Goal: Information Seeking & Learning: Learn about a topic

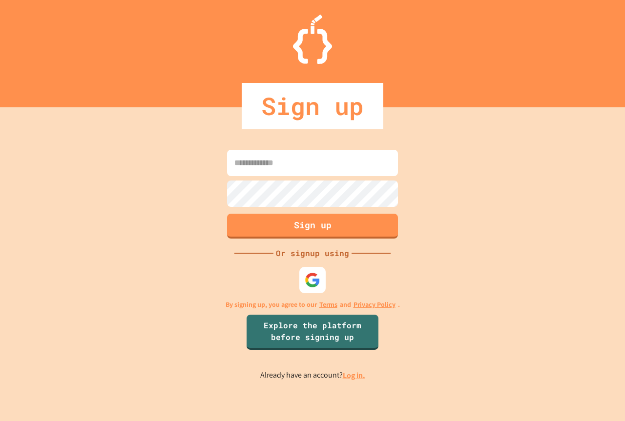
click at [316, 280] on img at bounding box center [313, 280] width 16 height 16
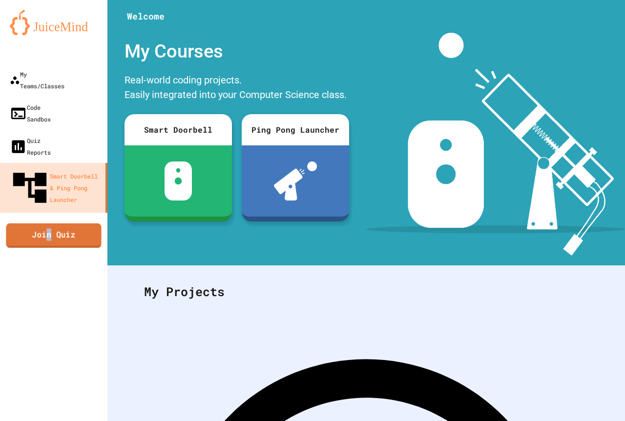
click at [50, 223] on link "Join Quiz" at bounding box center [53, 235] width 95 height 24
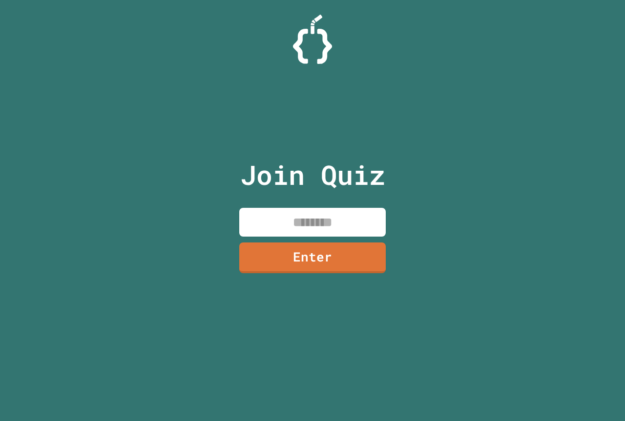
click at [335, 224] on input at bounding box center [312, 222] width 146 height 29
type input "********"
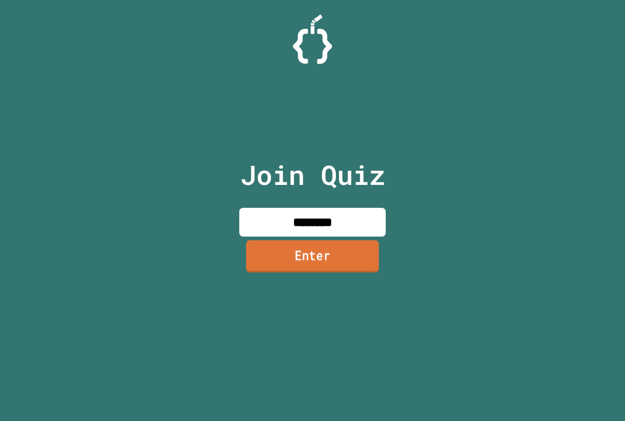
click at [329, 257] on link "Enter" at bounding box center [312, 256] width 133 height 32
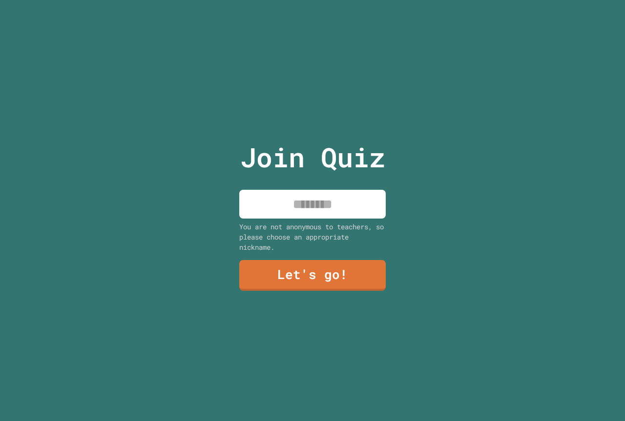
click at [338, 201] on input at bounding box center [312, 204] width 146 height 29
type input "**********"
click at [333, 270] on link "Let's go!" at bounding box center [312, 275] width 147 height 31
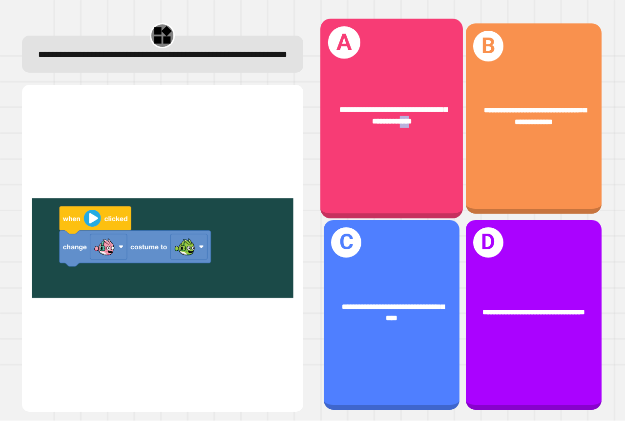
click at [411, 182] on div "**********" at bounding box center [391, 119] width 143 height 200
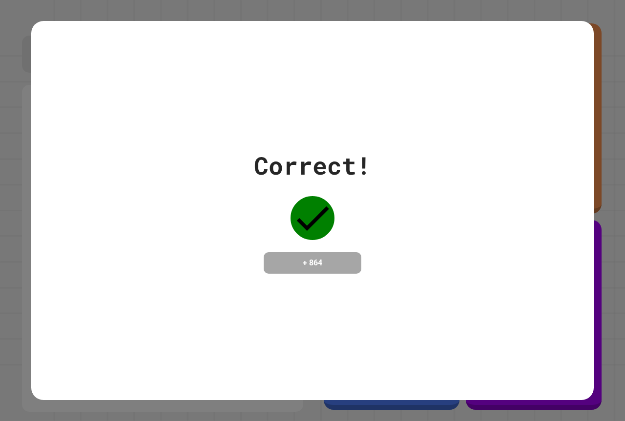
drag, startPoint x: 359, startPoint y: 251, endPoint x: 350, endPoint y: 226, distance: 27.7
click at [359, 251] on div "Correct! + 864" at bounding box center [312, 210] width 562 height 126
drag, startPoint x: 295, startPoint y: 202, endPoint x: 328, endPoint y: 218, distance: 36.5
click at [328, 218] on icon at bounding box center [313, 218] width 44 height 44
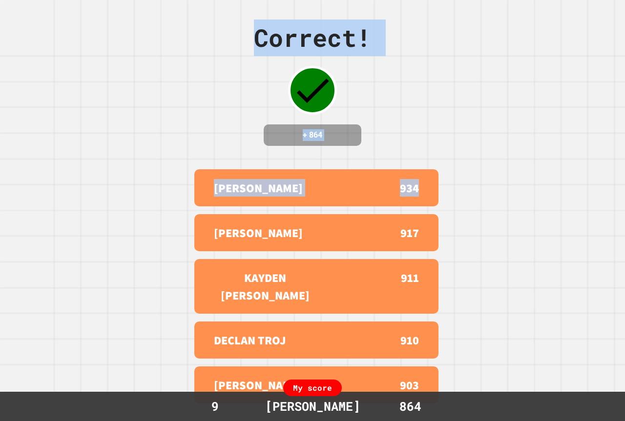
drag, startPoint x: 224, startPoint y: 156, endPoint x: 624, endPoint y: 101, distance: 404.6
click at [540, 134] on div "Correct! + 864 [PERSON_NAME] 934 [PERSON_NAME] 917 KAYDEN [PERSON_NAME] 911 DEC…" at bounding box center [312, 210] width 625 height 421
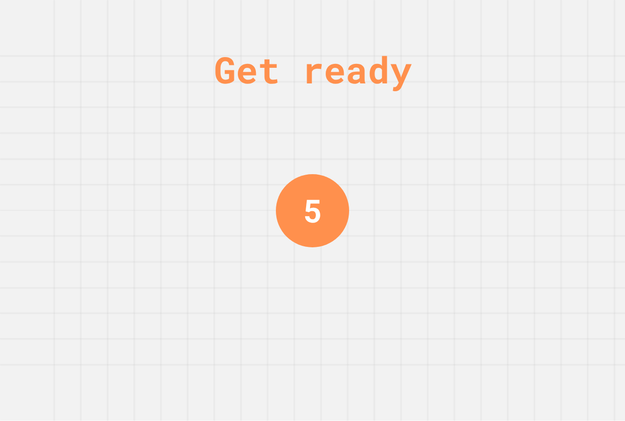
click at [364, 220] on div "Get ready 5" at bounding box center [312, 210] width 625 height 421
click at [362, 219] on div "Get ready 5" at bounding box center [312, 210] width 625 height 421
drag, startPoint x: 362, startPoint y: 219, endPoint x: 366, endPoint y: 190, distance: 29.6
click at [368, 208] on div "Get ready 5" at bounding box center [312, 210] width 625 height 421
click at [363, 184] on div "Get ready 4" at bounding box center [312, 210] width 625 height 421
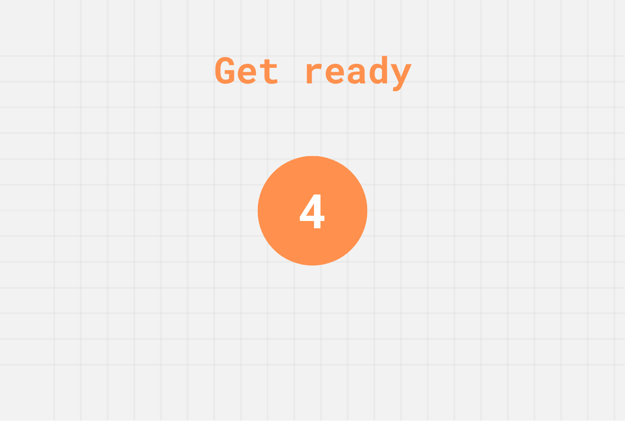
click at [357, 178] on div "Get ready 4" at bounding box center [312, 210] width 625 height 421
click at [358, 180] on div "Get ready 4" at bounding box center [312, 210] width 625 height 421
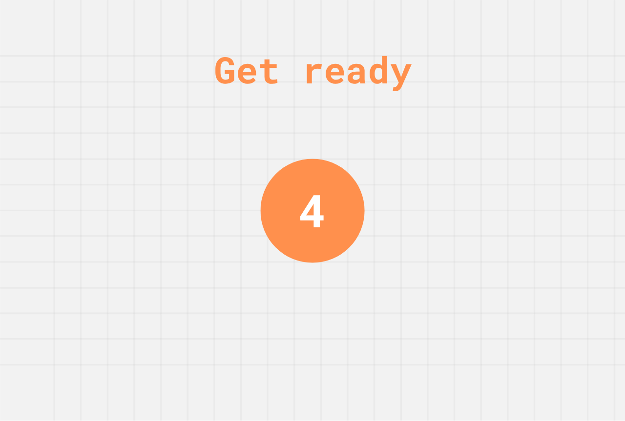
click at [365, 175] on div "Get ready 4" at bounding box center [312, 210] width 625 height 421
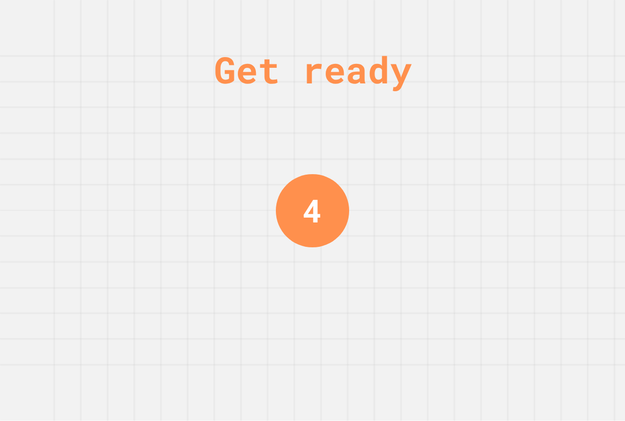
drag, startPoint x: 371, startPoint y: 165, endPoint x: 370, endPoint y: 151, distance: 14.2
click at [370, 161] on div "Get ready 4" at bounding box center [312, 210] width 625 height 421
click at [410, 160] on div "Get ready 2" at bounding box center [312, 210] width 625 height 421
click at [408, 163] on div "Get ready 2" at bounding box center [312, 210] width 625 height 421
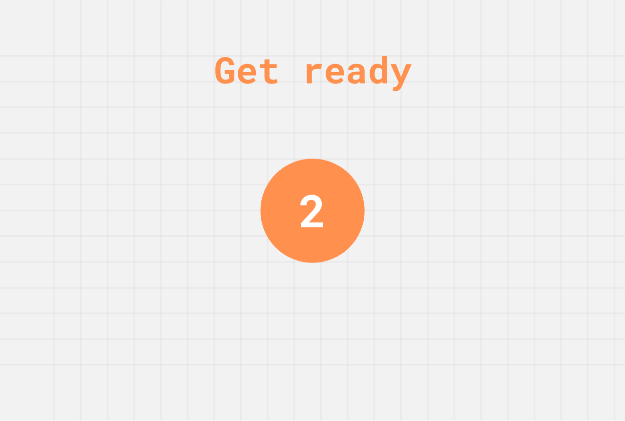
drag, startPoint x: 404, startPoint y: 190, endPoint x: 405, endPoint y: 197, distance: 6.9
click at [405, 197] on div "Get ready 2" at bounding box center [312, 210] width 625 height 421
click at [402, 203] on div "Get ready 2" at bounding box center [312, 210] width 625 height 421
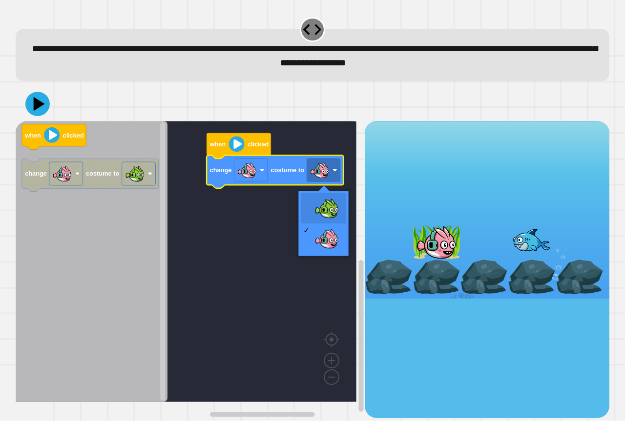
drag, startPoint x: 319, startPoint y: 211, endPoint x: 319, endPoint y: 206, distance: 5.4
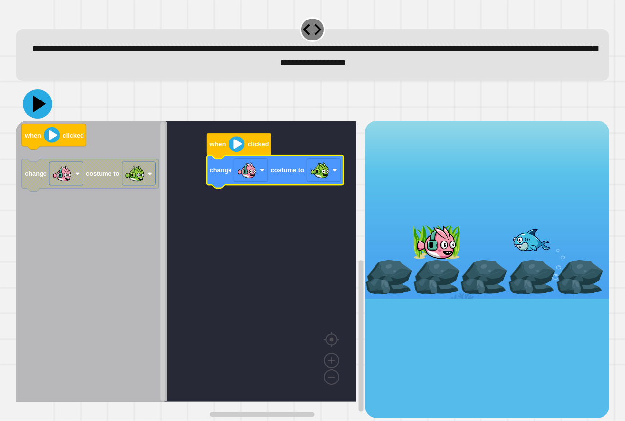
drag, startPoint x: 42, startPoint y: 111, endPoint x: 35, endPoint y: 106, distance: 9.1
click at [42, 111] on icon at bounding box center [37, 103] width 29 height 29
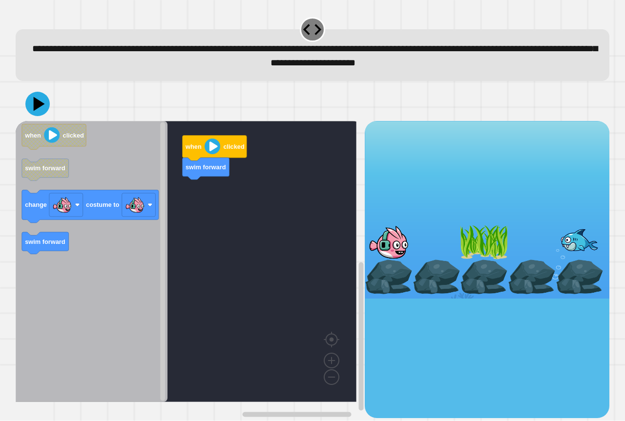
click at [94, 172] on icon "when clicked swim forward change costume to swim forward" at bounding box center [92, 261] width 152 height 281
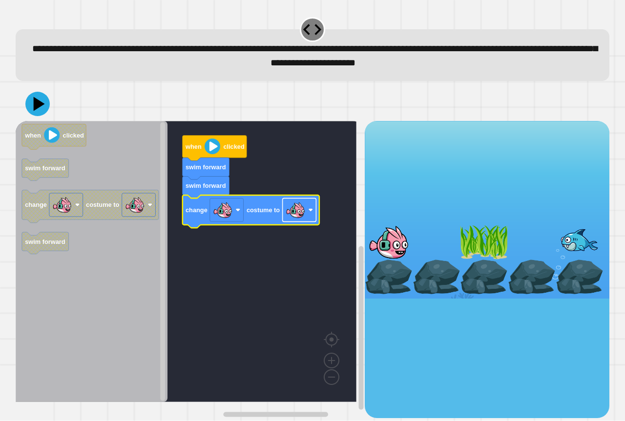
click at [297, 214] on image "Blockly Workspace" at bounding box center [296, 211] width 20 height 20
drag, startPoint x: 44, startPoint y: 110, endPoint x: 49, endPoint y: 105, distance: 6.6
click at [46, 110] on icon at bounding box center [37, 103] width 29 height 29
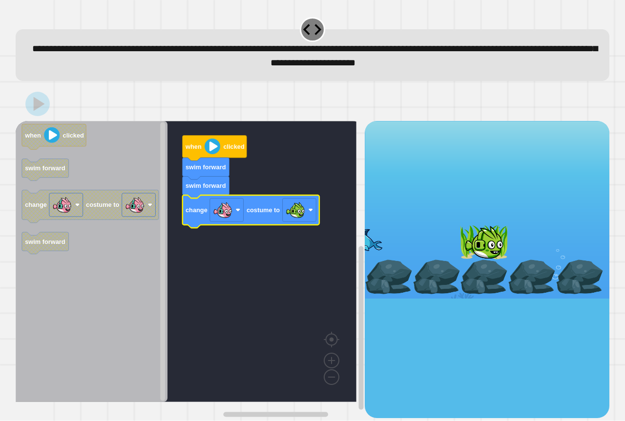
click at [249, 152] on rect "Blockly Workspace" at bounding box center [186, 261] width 341 height 281
drag, startPoint x: 502, startPoint y: 250, endPoint x: 503, endPoint y: 245, distance: 5.5
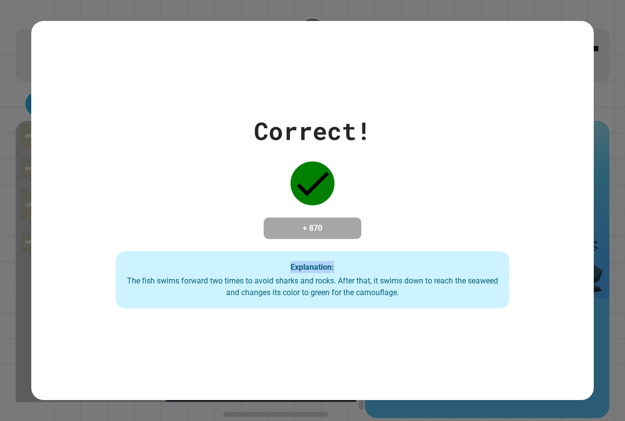
drag, startPoint x: 503, startPoint y: 245, endPoint x: 197, endPoint y: 201, distance: 308.8
click at [192, 207] on div "**********" at bounding box center [312, 210] width 625 height 421
click at [202, 172] on div "Correct! + 870 Explanation: The fish swims forward two times to avoid sharks an…" at bounding box center [312, 211] width 562 height 196
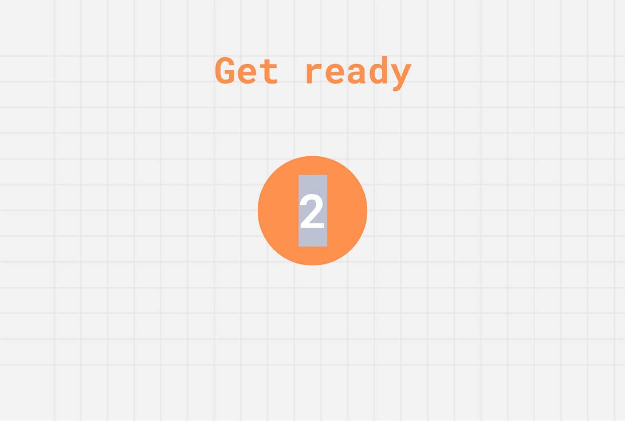
drag, startPoint x: 200, startPoint y: 72, endPoint x: 623, endPoint y: 54, distance: 423.7
click at [623, 54] on div "Get ready 2" at bounding box center [312, 210] width 625 height 421
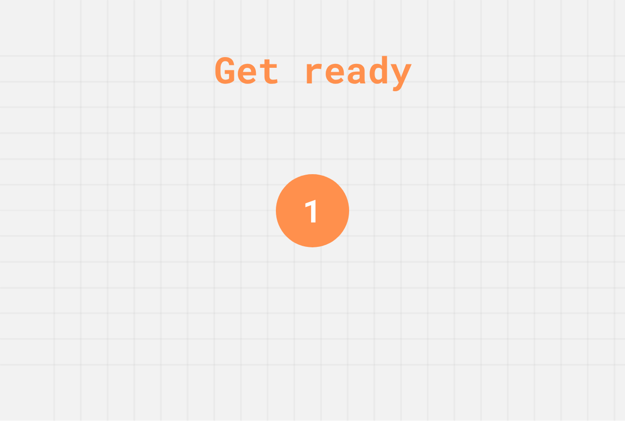
click at [476, 151] on div "Get ready 1" at bounding box center [312, 210] width 625 height 421
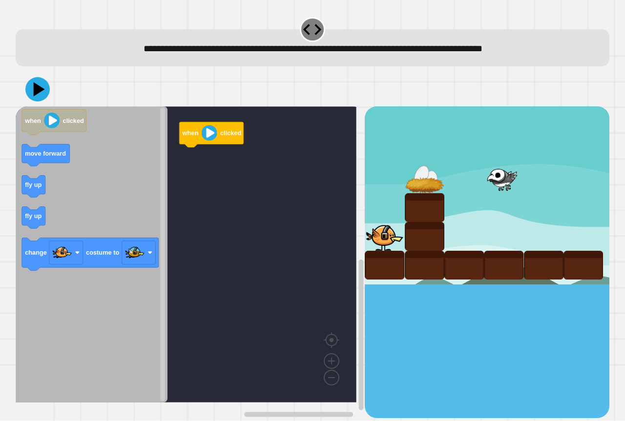
click at [21, 186] on icon "Blockly Workspace" at bounding box center [92, 254] width 152 height 296
click at [184, 167] on div "when clicked when clicked move forward fly up fly up change costume to" at bounding box center [190, 262] width 349 height 312
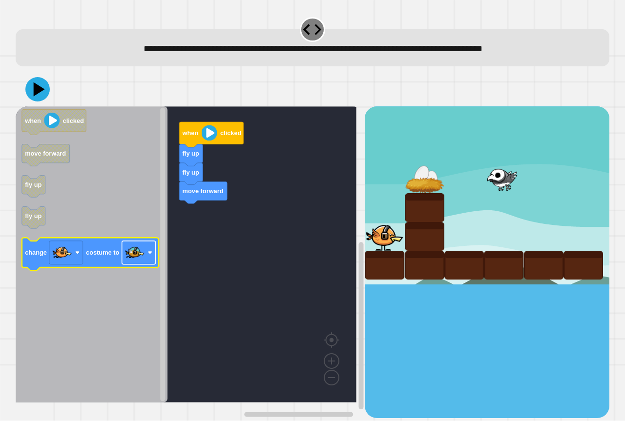
click at [148, 253] on image "Blockly Workspace" at bounding box center [150, 253] width 5 height 5
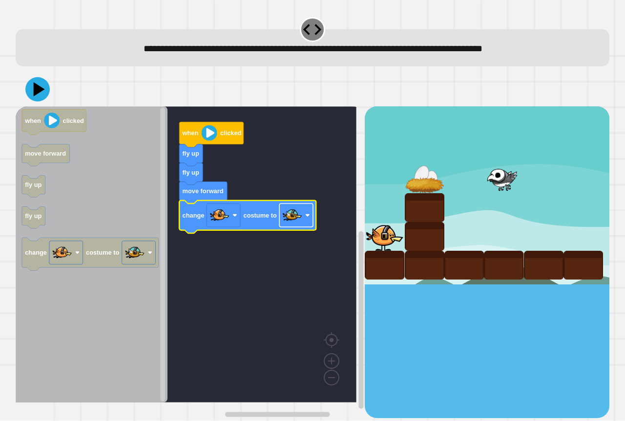
click at [300, 221] on image "Blockly Workspace" at bounding box center [293, 216] width 20 height 20
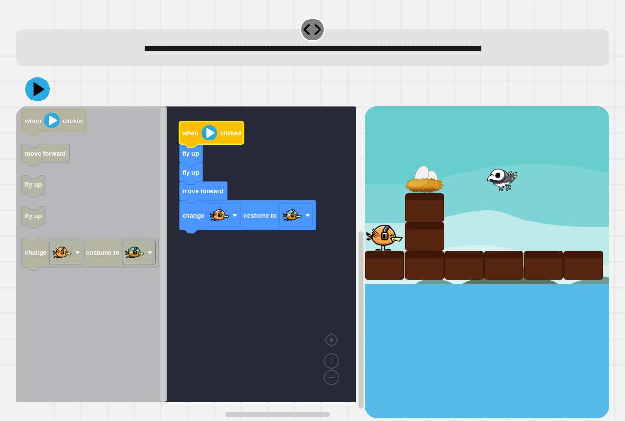
click at [215, 136] on image "Blockly Workspace" at bounding box center [210, 133] width 16 height 16
click at [43, 87] on icon at bounding box center [37, 89] width 29 height 29
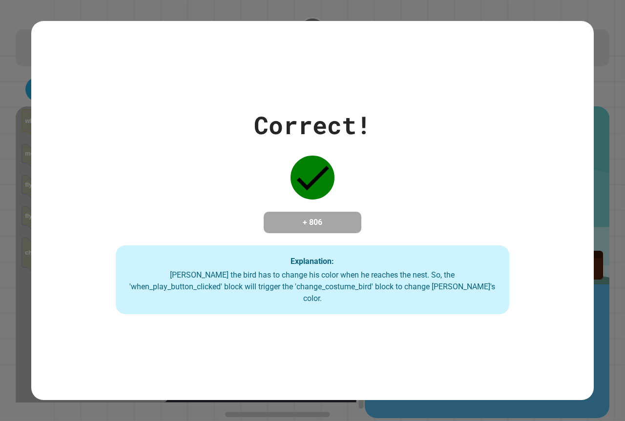
drag, startPoint x: 447, startPoint y: 231, endPoint x: 278, endPoint y: 210, distance: 169.8
click at [330, 204] on div "Correct! + 806 Explanation: [PERSON_NAME] the bird has to change his color when…" at bounding box center [312, 211] width 562 height 208
click at [251, 216] on div "Correct! + 806 Explanation: [PERSON_NAME] the bird has to change his color when…" at bounding box center [312, 211] width 562 height 208
drag, startPoint x: 308, startPoint y: 224, endPoint x: 333, endPoint y: 224, distance: 24.4
click at [310, 224] on h4 "+ 806" at bounding box center [312, 223] width 78 height 12
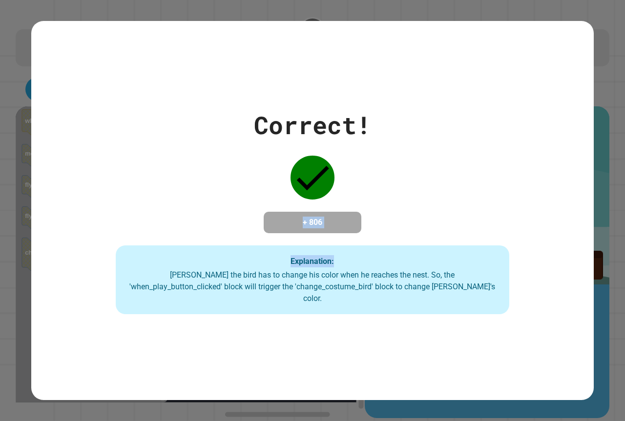
click at [390, 223] on div "Correct! + 806 Explanation: [PERSON_NAME] the bird has to change his color when…" at bounding box center [312, 211] width 562 height 208
click at [391, 223] on div "Correct! + 806 Explanation: [PERSON_NAME] the bird has to change his color when…" at bounding box center [312, 211] width 562 height 208
click at [392, 223] on div "Correct! + 806 Explanation: [PERSON_NAME] the bird has to change his color when…" at bounding box center [312, 211] width 562 height 208
drag, startPoint x: 371, startPoint y: 218, endPoint x: 292, endPoint y: 187, distance: 84.1
click at [346, 213] on div "Correct! + 806 Explanation: [PERSON_NAME] the bird has to change his color when…" at bounding box center [312, 211] width 562 height 208
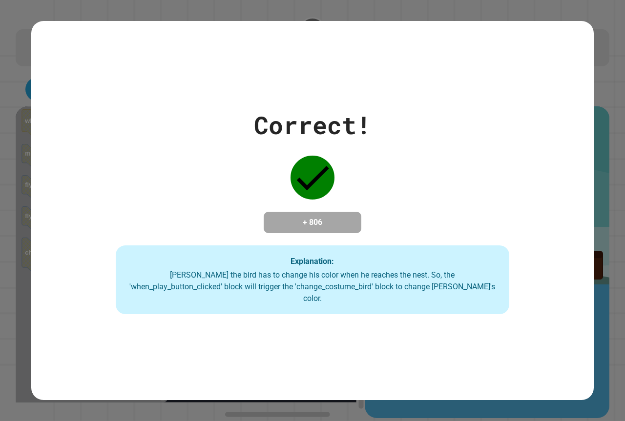
click at [291, 187] on icon at bounding box center [313, 178] width 44 height 44
click at [288, 176] on div at bounding box center [312, 177] width 49 height 49
drag, startPoint x: 294, startPoint y: 175, endPoint x: 328, endPoint y: 166, distance: 34.6
click at [325, 168] on icon at bounding box center [313, 178] width 44 height 44
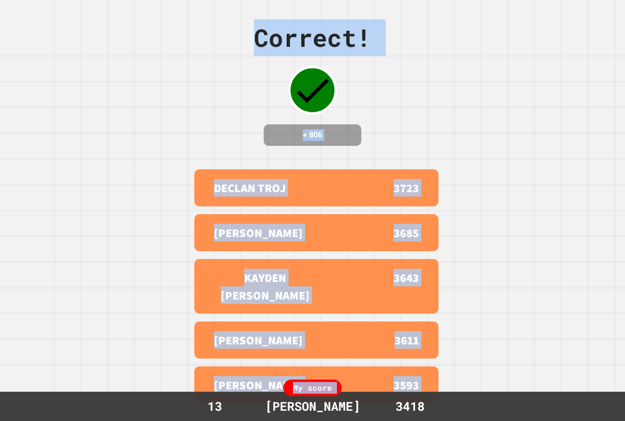
drag, startPoint x: 317, startPoint y: 78, endPoint x: 148, endPoint y: 398, distance: 361.7
click at [130, 252] on div "Correct! + 806 DECLAN TROJ 3723 [PERSON_NAME] 3685 KAYDEN [PERSON_NAME] 3643 [P…" at bounding box center [312, 210] width 625 height 421
click at [127, 249] on div "Correct! + 806 DECLAN TROJ 3723 [PERSON_NAME] 3685 KAYDEN [PERSON_NAME] 3643 [P…" at bounding box center [312, 210] width 625 height 421
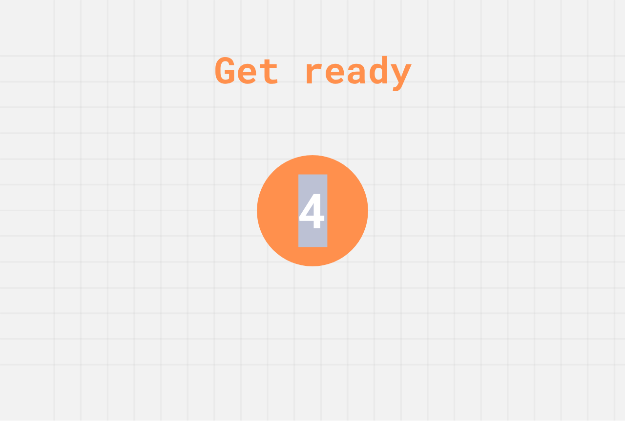
drag, startPoint x: 283, startPoint y: 179, endPoint x: 316, endPoint y: 208, distance: 44.6
click at [316, 208] on div "Get ready 4" at bounding box center [312, 210] width 73 height 421
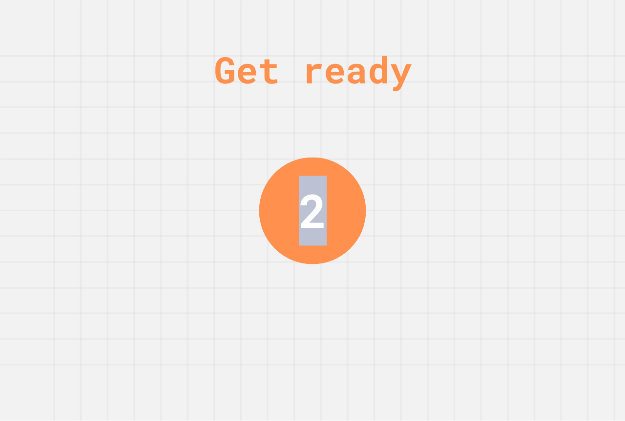
drag, startPoint x: 304, startPoint y: 208, endPoint x: 315, endPoint y: 211, distance: 11.6
click at [315, 211] on div "2" at bounding box center [313, 210] width 28 height 69
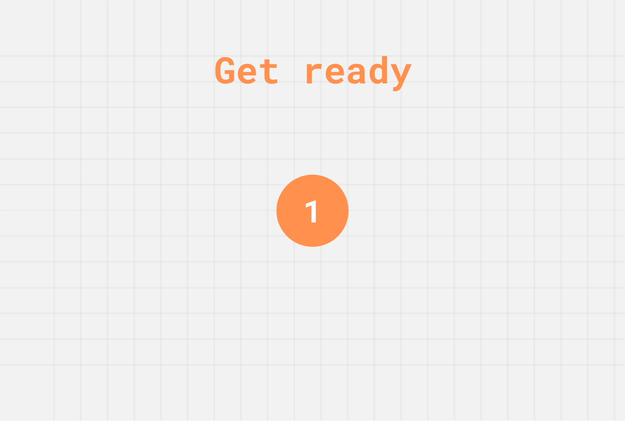
click at [364, 217] on div "Get ready 1" at bounding box center [312, 210] width 625 height 421
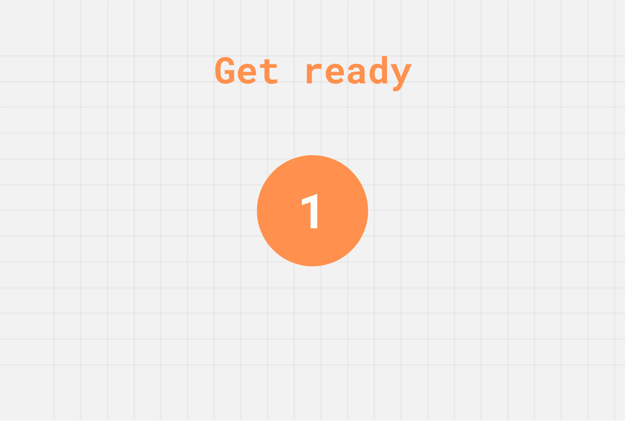
click at [365, 219] on div "Get ready 1" at bounding box center [312, 210] width 625 height 421
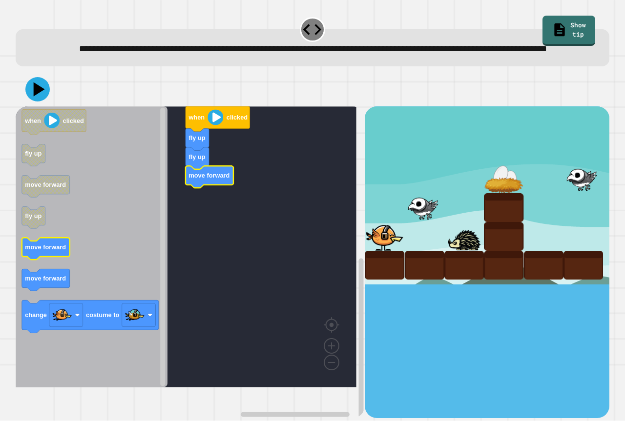
click at [59, 260] on icon "when clicked fly up move forward fly up move forward move forward change costum…" at bounding box center [92, 246] width 152 height 281
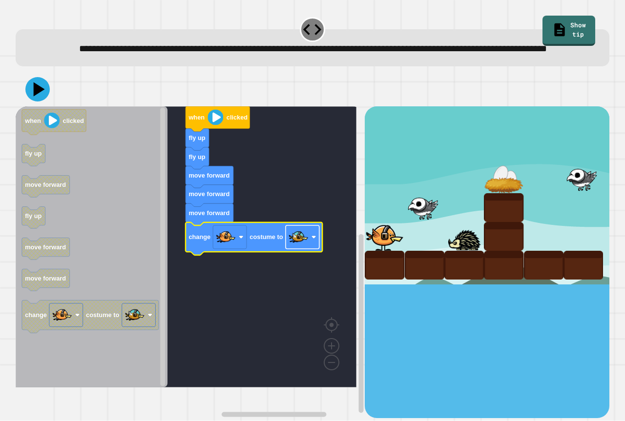
click at [298, 247] on image "Blockly Workspace" at bounding box center [299, 238] width 20 height 20
click at [258, 296] on rect "Blockly Workspace" at bounding box center [186, 246] width 341 height 281
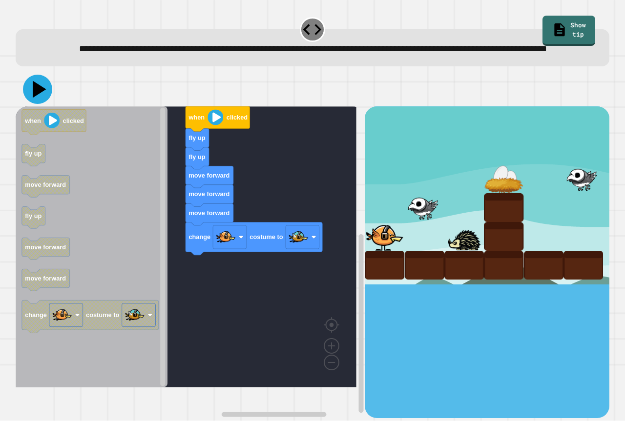
click at [32, 98] on icon at bounding box center [37, 89] width 29 height 29
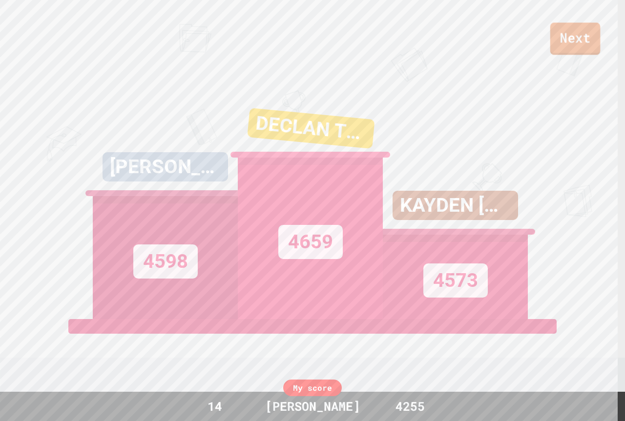
click at [585, 46] on link "Next" at bounding box center [575, 38] width 50 height 32
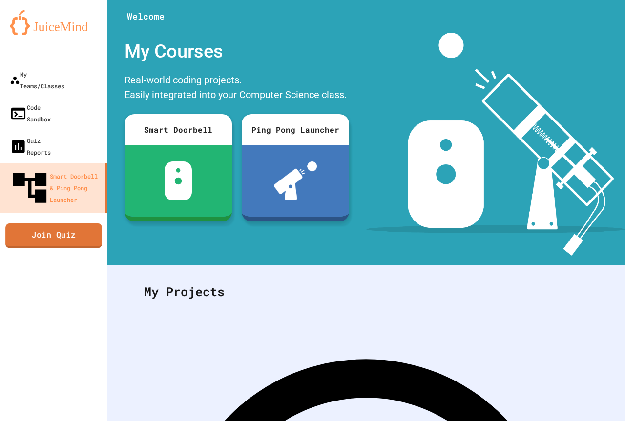
click at [69, 224] on link "Join Quiz" at bounding box center [53, 236] width 97 height 24
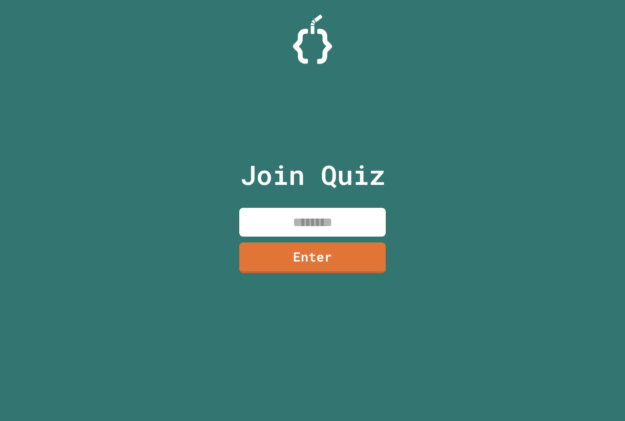
click at [331, 218] on input at bounding box center [312, 222] width 146 height 29
type input "********"
click at [346, 250] on link "Enter" at bounding box center [312, 257] width 146 height 32
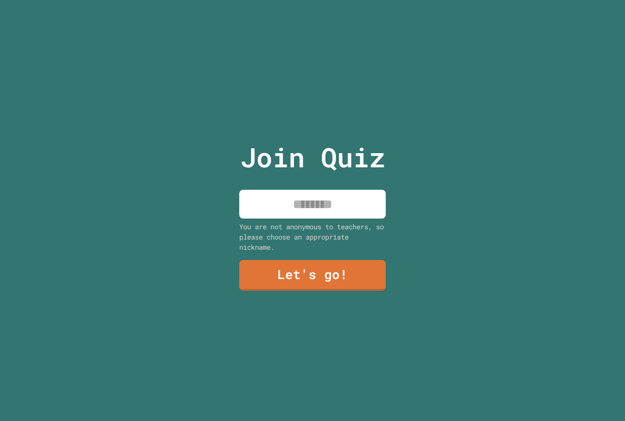
click at [330, 211] on input at bounding box center [312, 204] width 146 height 29
type input "**********"
click at [324, 267] on link "Let's go!" at bounding box center [313, 276] width 146 height 31
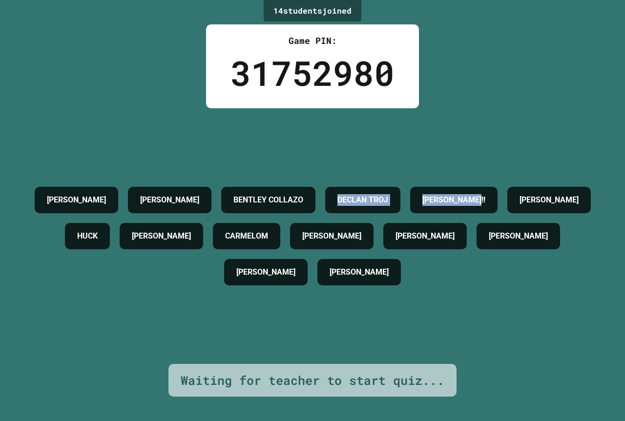
drag, startPoint x: 287, startPoint y: 206, endPoint x: 0, endPoint y: 205, distance: 286.6
click at [0, 205] on div "14 student s joined Game PIN: 31752980 [PERSON_NAME] [PERSON_NAME] [PERSON_NAME…" at bounding box center [312, 210] width 625 height 421
click at [422, 206] on h4 "[PERSON_NAME]!!" at bounding box center [453, 200] width 63 height 12
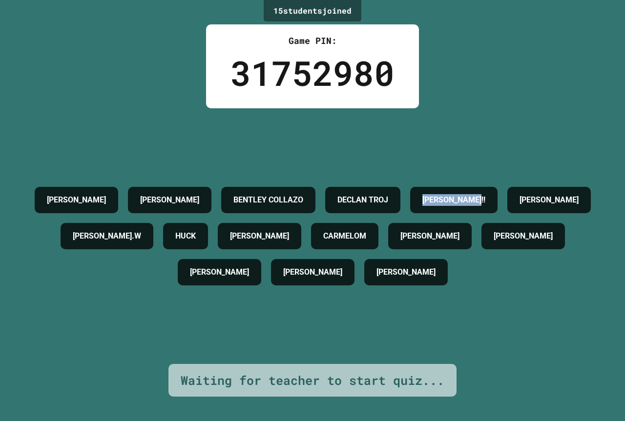
click at [325, 210] on div "DECLAN TROJ" at bounding box center [362, 200] width 75 height 26
click at [422, 203] on h4 "[PERSON_NAME]!!" at bounding box center [453, 200] width 63 height 12
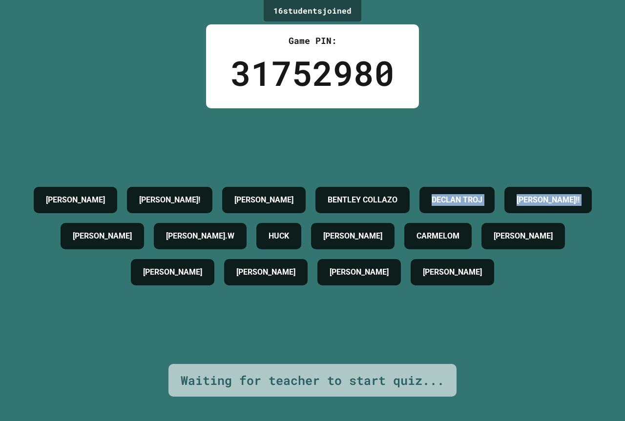
drag, startPoint x: 241, startPoint y: 203, endPoint x: 246, endPoint y: 205, distance: 5.3
click at [246, 205] on div "[PERSON_NAME] [PERSON_NAME]! [PERSON_NAME] [PERSON_NAME] [PERSON_NAME] TROJ [PE…" at bounding box center [312, 236] width 576 height 108
drag, startPoint x: 46, startPoint y: 398, endPoint x: 93, endPoint y: 381, distance: 50.1
click at [64, 392] on div "16 student s joined Game PIN: 31752980 [PERSON_NAME] [PERSON_NAME]! [PERSON_NAM…" at bounding box center [312, 210] width 625 height 421
click at [93, 381] on div "16 student s joined Game PIN: 31752980 [PERSON_NAME] [PERSON_NAME]! [PERSON_NAM…" at bounding box center [312, 210] width 625 height 421
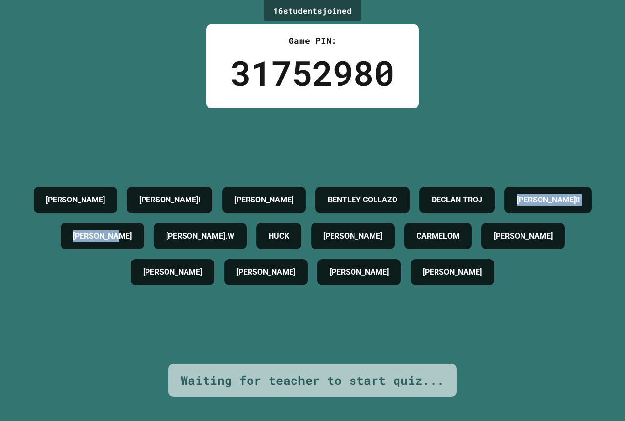
drag, startPoint x: 570, startPoint y: 180, endPoint x: 335, endPoint y: 197, distance: 235.9
click at [335, 197] on div "[PERSON_NAME] [PERSON_NAME]! [PERSON_NAME] [PERSON_NAME] [PERSON_NAME] TROJ [PE…" at bounding box center [312, 236] width 576 height 108
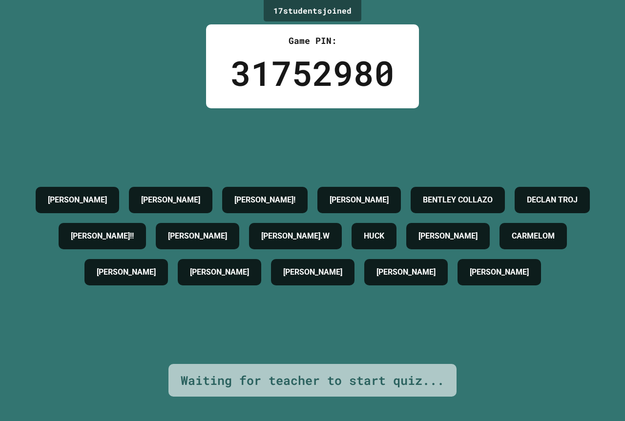
click at [136, 75] on div "17 student s joined Game PIN: 31752980 [PERSON_NAME] [PERSON_NAME] [PERSON_NAME…" at bounding box center [312, 210] width 625 height 421
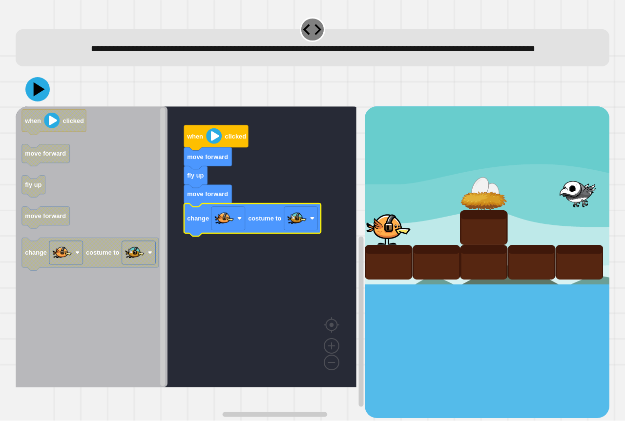
drag, startPoint x: 28, startPoint y: 104, endPoint x: 49, endPoint y: 109, distance: 21.5
click at [47, 102] on icon at bounding box center [37, 89] width 24 height 24
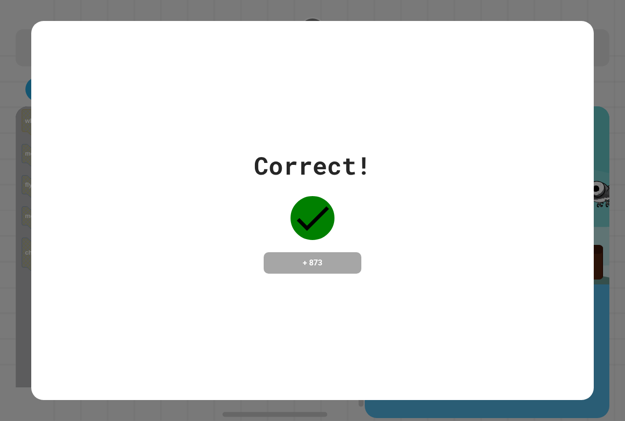
drag, startPoint x: 545, startPoint y: 197, endPoint x: 520, endPoint y: 187, distance: 26.9
click at [542, 197] on div "Correct! + 873" at bounding box center [312, 210] width 562 height 126
click at [425, 232] on div "Correct! + 873" at bounding box center [312, 210] width 562 height 126
drag, startPoint x: 425, startPoint y: 231, endPoint x: 397, endPoint y: 240, distance: 29.2
click at [397, 240] on div "Correct! + 873" at bounding box center [312, 210] width 562 height 126
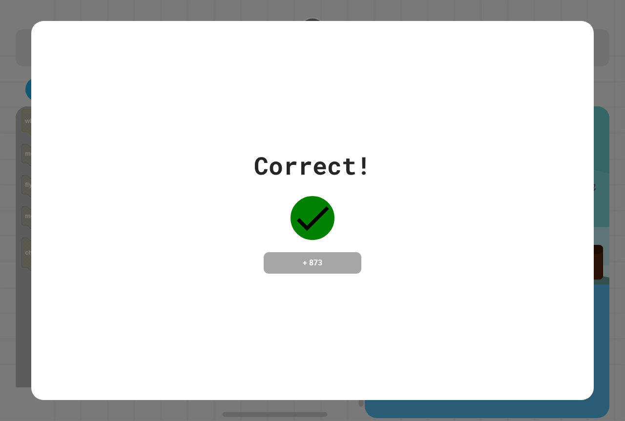
drag, startPoint x: 244, startPoint y: 159, endPoint x: 257, endPoint y: 160, distance: 13.2
click at [255, 160] on div "Correct! + 873" at bounding box center [312, 210] width 562 height 126
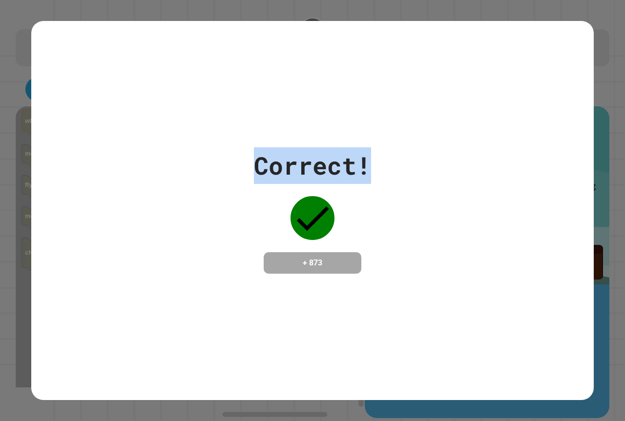
drag, startPoint x: 255, startPoint y: 155, endPoint x: 392, endPoint y: 176, distance: 138.9
click at [391, 176] on div "Correct! + 873" at bounding box center [312, 210] width 562 height 126
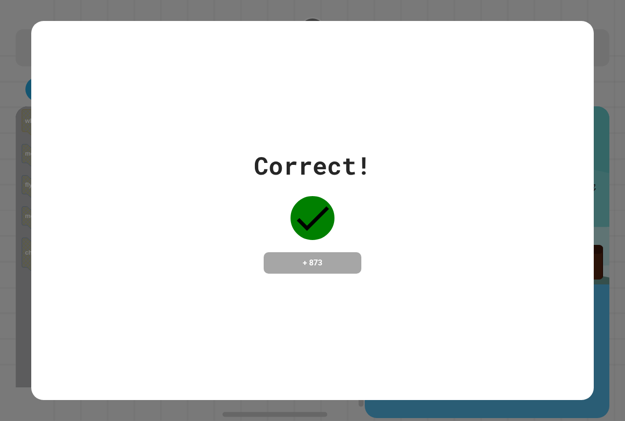
click at [397, 277] on div "Correct! + 873" at bounding box center [312, 210] width 562 height 379
drag, startPoint x: 337, startPoint y: 262, endPoint x: 261, endPoint y: 265, distance: 75.7
click at [264, 265] on div "+ 873" at bounding box center [313, 262] width 98 height 21
click at [396, 208] on div "Correct! + 873" at bounding box center [312, 210] width 562 height 126
click at [395, 208] on div "Correct! + 873" at bounding box center [312, 210] width 562 height 126
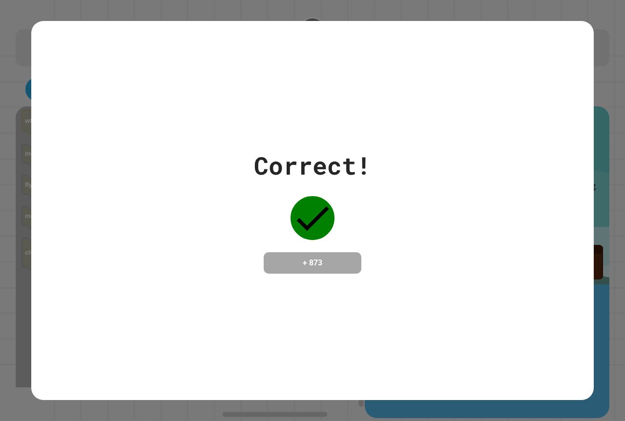
drag, startPoint x: 269, startPoint y: 162, endPoint x: 270, endPoint y: 151, distance: 10.4
click at [269, 153] on div "Correct!" at bounding box center [312, 165] width 117 height 37
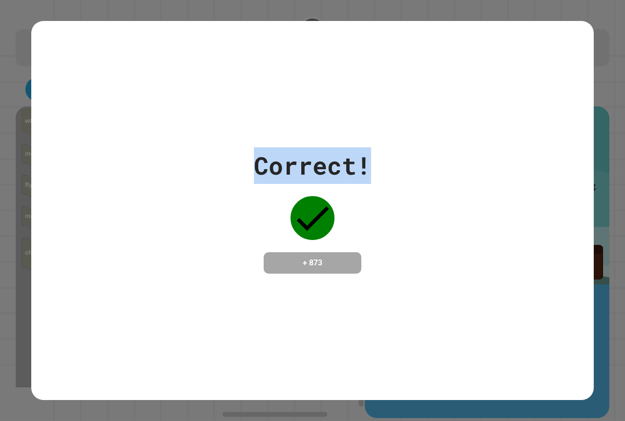
drag, startPoint x: 353, startPoint y: 165, endPoint x: 0, endPoint y: 181, distance: 352.9
click at [0, 181] on div "Correct! + 873" at bounding box center [312, 210] width 625 height 421
click at [42, 162] on div "Correct! + 873" at bounding box center [312, 210] width 562 height 126
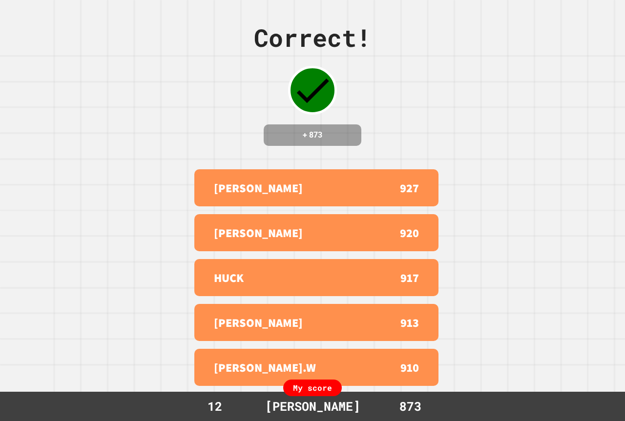
drag, startPoint x: 301, startPoint y: 171, endPoint x: 323, endPoint y: 178, distance: 23.2
click at [312, 176] on div "Correct! + 873 [PERSON_NAME] 927 [PERSON_NAME] 920 [PERSON_NAME] 917 [PERSON_NA…" at bounding box center [312, 210] width 625 height 421
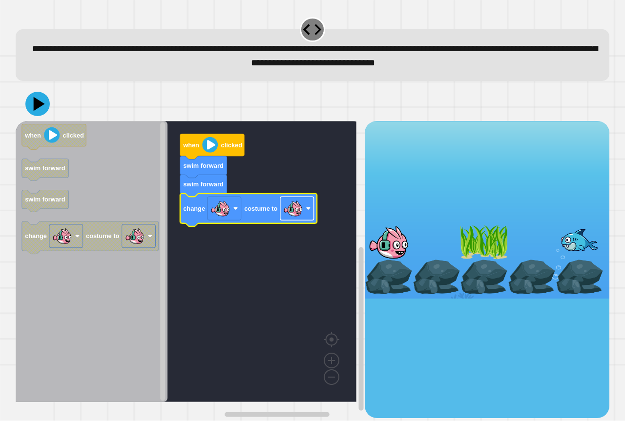
click at [298, 207] on image "Blockly Workspace" at bounding box center [293, 209] width 20 height 20
drag, startPoint x: 39, startPoint y: 114, endPoint x: 40, endPoint y: 106, distance: 7.4
click at [42, 108] on icon at bounding box center [37, 103] width 29 height 29
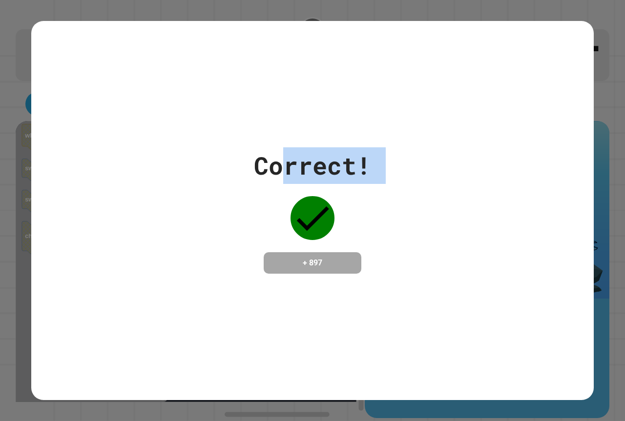
drag, startPoint x: 287, startPoint y: 185, endPoint x: 288, endPoint y: 203, distance: 18.6
click at [288, 203] on div "Correct! + 897" at bounding box center [312, 210] width 117 height 126
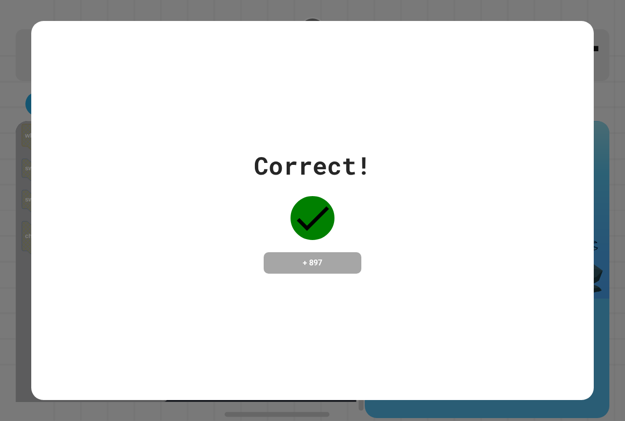
click at [190, 157] on div "Correct! + 897" at bounding box center [312, 210] width 562 height 126
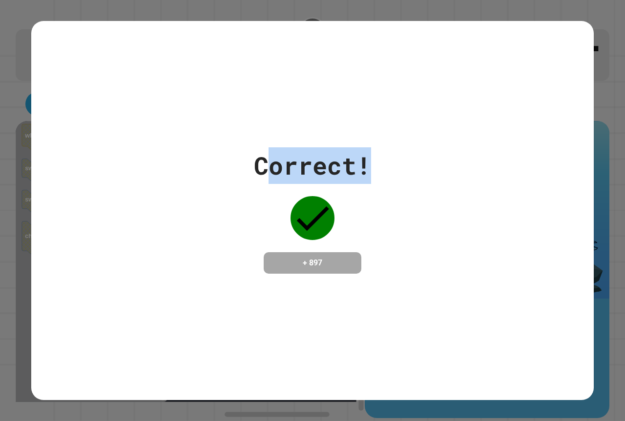
drag, startPoint x: 262, startPoint y: 156, endPoint x: 447, endPoint y: 193, distance: 188.3
click at [447, 193] on div "Correct! + 897" at bounding box center [312, 210] width 562 height 126
click at [455, 191] on div "Correct! + 897" at bounding box center [312, 210] width 562 height 126
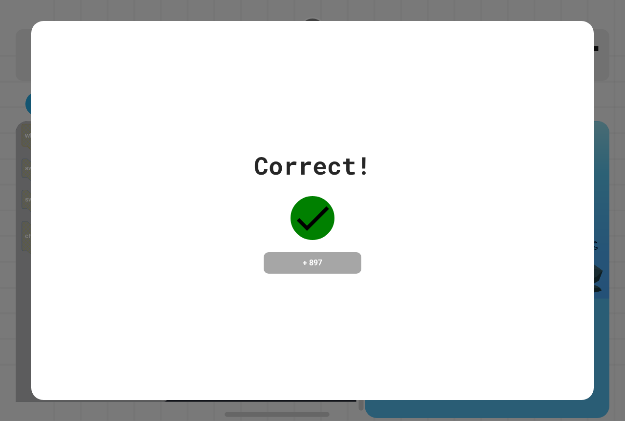
click at [535, 220] on div "Correct! + 897" at bounding box center [312, 210] width 562 height 126
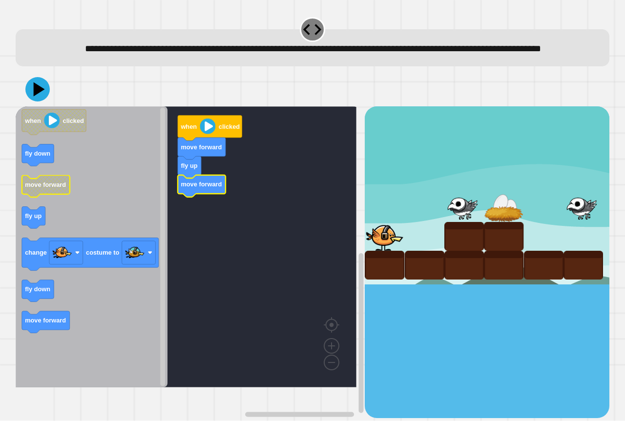
click at [60, 206] on div "move forward fly up move forward when clicked when clicked fly down move forwar…" at bounding box center [190, 262] width 349 height 312
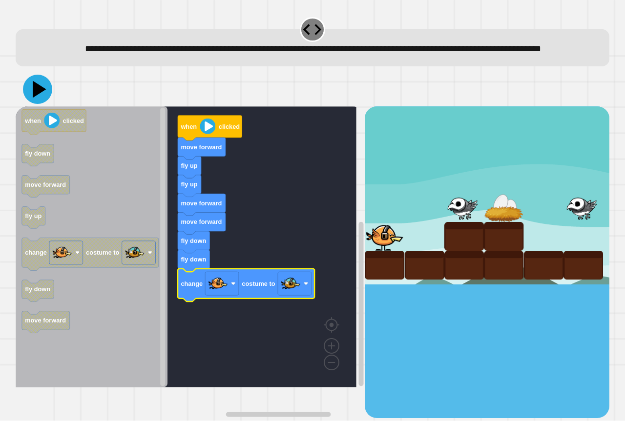
click at [38, 98] on icon at bounding box center [40, 89] width 14 height 17
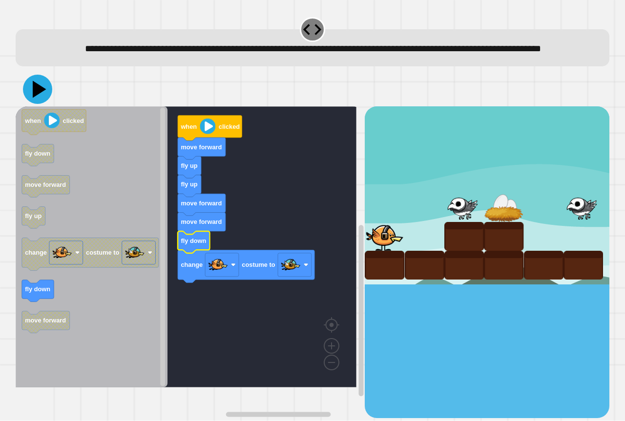
click at [42, 104] on icon at bounding box center [37, 89] width 29 height 29
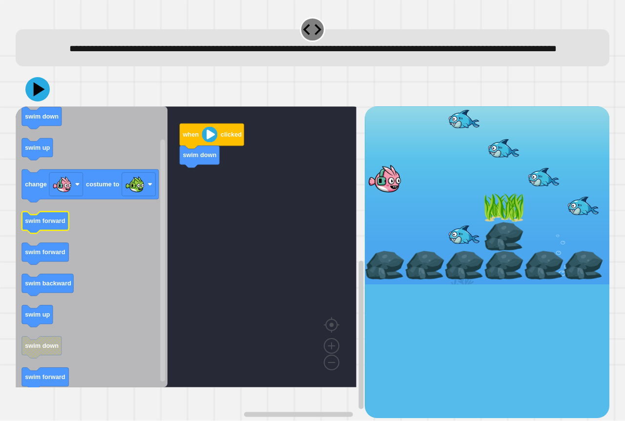
click at [42, 226] on icon "Blockly Workspace" at bounding box center [92, 246] width 152 height 281
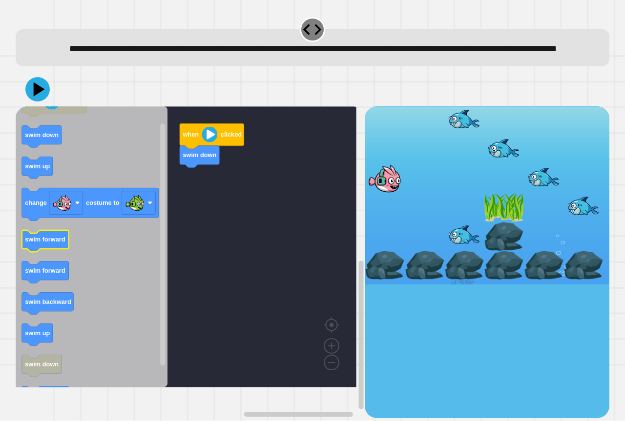
click at [131, 245] on icon "Blockly Workspace" at bounding box center [92, 246] width 152 height 281
click at [223, 241] on rect "Blockly Workspace" at bounding box center [186, 246] width 341 height 281
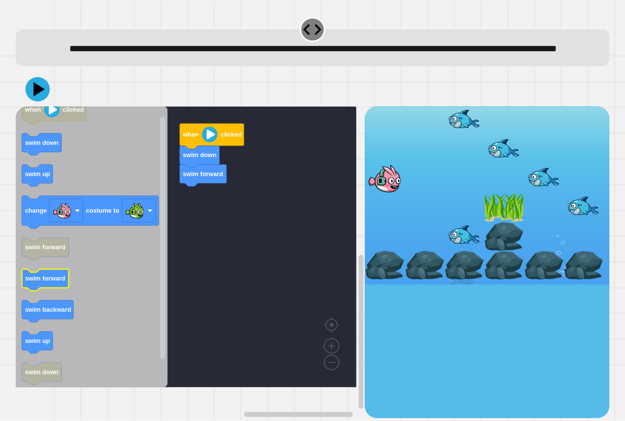
click at [42, 280] on icon "Blockly Workspace" at bounding box center [92, 246] width 152 height 281
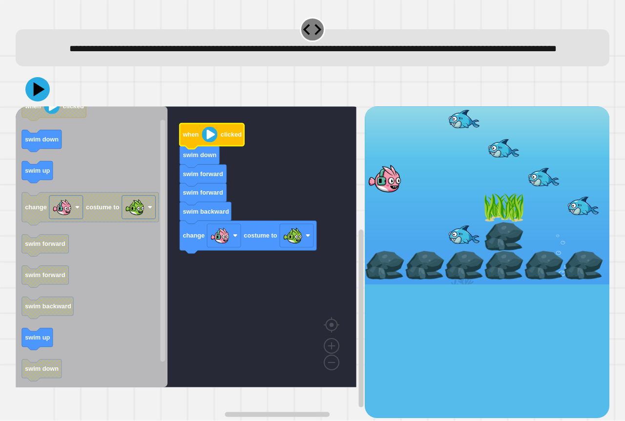
click at [207, 143] on image "Blockly Workspace" at bounding box center [210, 135] width 16 height 16
click at [40, 98] on icon at bounding box center [40, 89] width 14 height 17
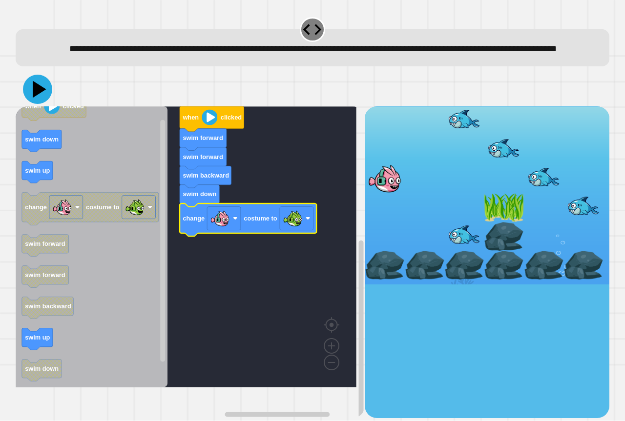
click at [41, 100] on icon at bounding box center [37, 89] width 29 height 29
click at [312, 230] on rect "Blockly Workspace" at bounding box center [297, 218] width 34 height 23
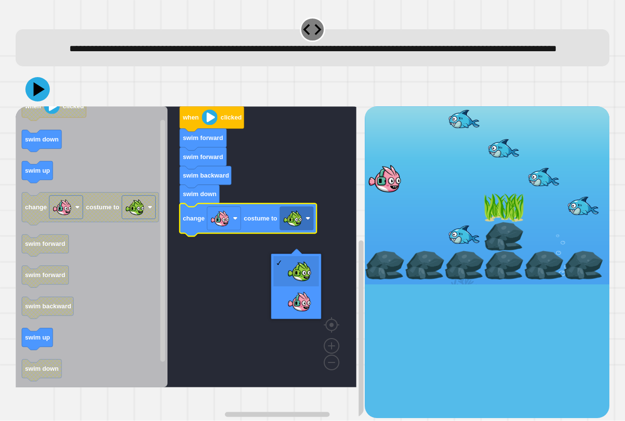
drag, startPoint x: 274, startPoint y: 276, endPoint x: 269, endPoint y: 295, distance: 19.8
click at [271, 273] on div at bounding box center [296, 286] width 50 height 65
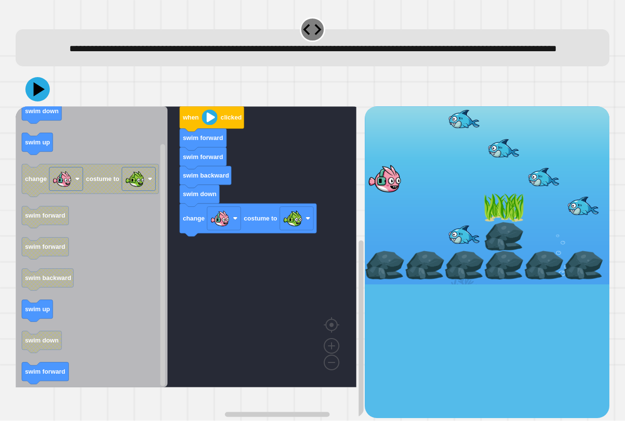
click at [164, 221] on div "when clicked swim forward swim forward swim backward swim down change costume t…" at bounding box center [190, 262] width 349 height 312
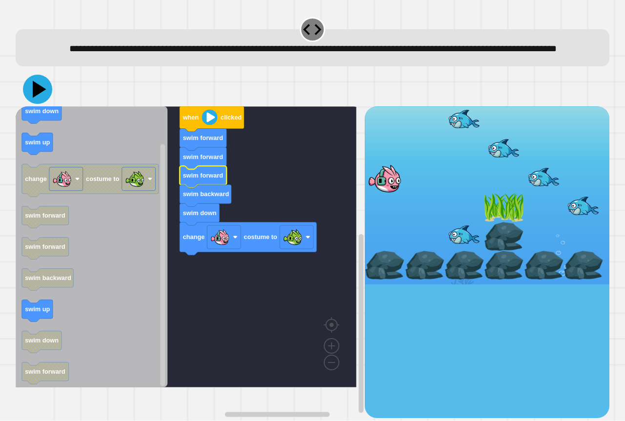
click at [31, 104] on icon at bounding box center [37, 89] width 29 height 29
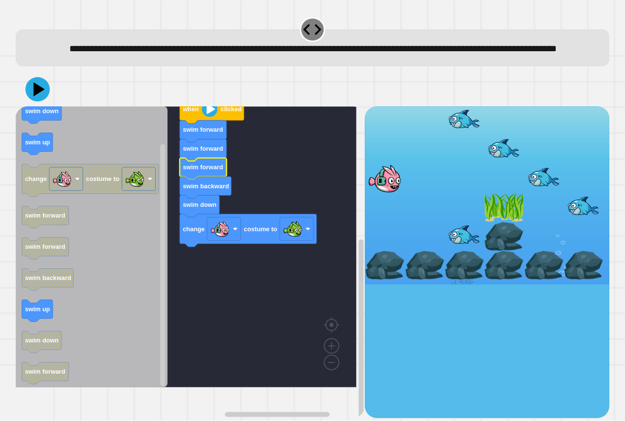
drag, startPoint x: 469, startPoint y: 260, endPoint x: 407, endPoint y: 114, distance: 158.4
click at [411, 138] on div at bounding box center [487, 195] width 245 height 178
drag, startPoint x: 355, startPoint y: 87, endPoint x: 326, endPoint y: 130, distance: 52.4
click at [326, 140] on div "when clicked swim forward swim forward swim forward swim backward swim down cha…" at bounding box center [313, 245] width 600 height 352
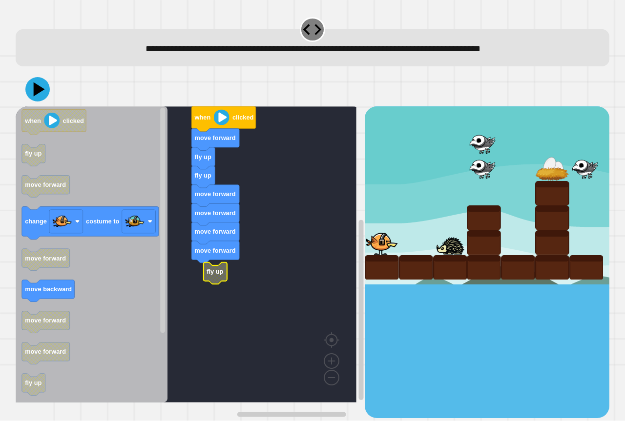
drag, startPoint x: 26, startPoint y: 86, endPoint x: 40, endPoint y: 79, distance: 15.1
click at [30, 87] on button at bounding box center [37, 89] width 24 height 24
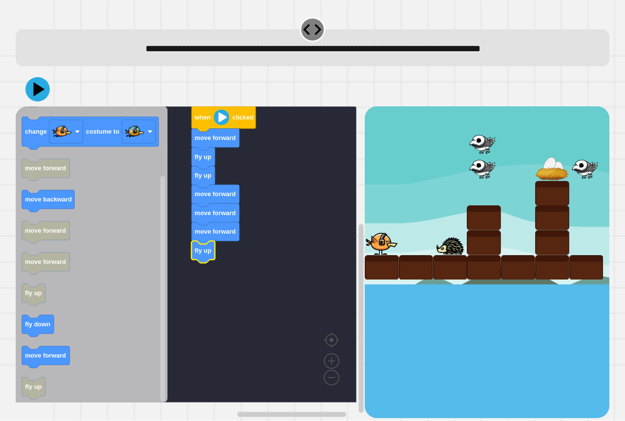
click at [23, 79] on div at bounding box center [313, 89] width 594 height 34
click at [31, 84] on icon at bounding box center [37, 89] width 29 height 29
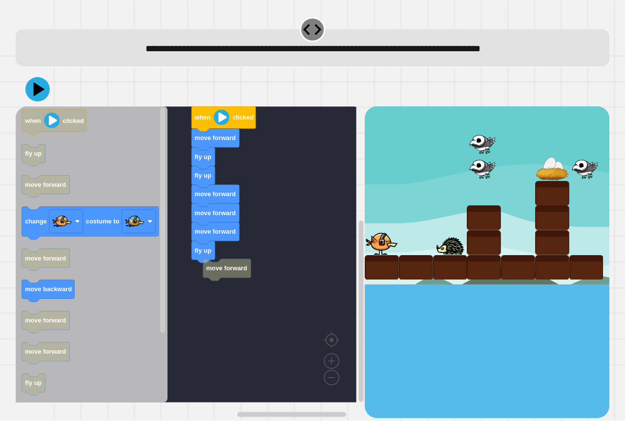
click at [256, 294] on div "when clicked move forward fly up fly up move forward move forward move forward …" at bounding box center [190, 262] width 349 height 312
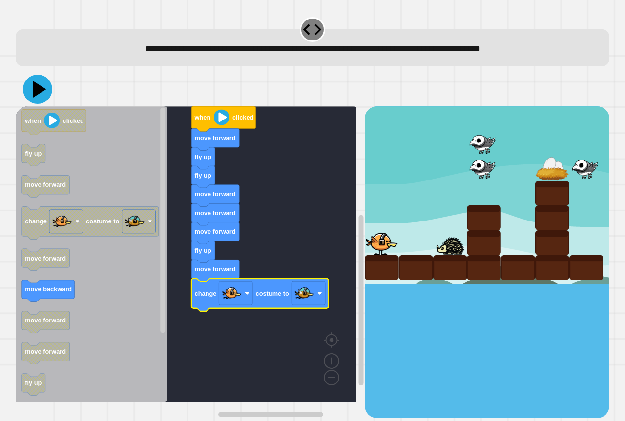
click at [40, 89] on icon at bounding box center [40, 89] width 14 height 17
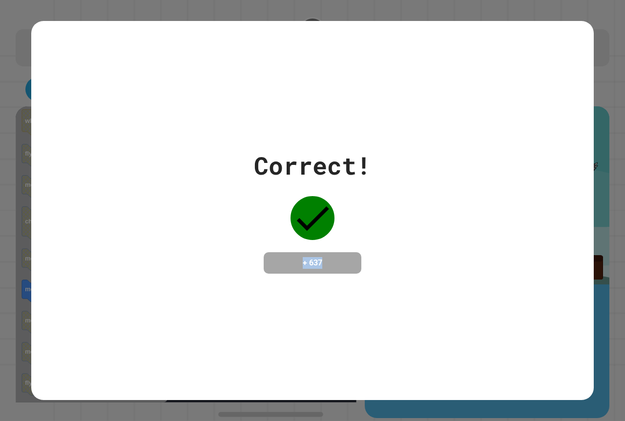
drag, startPoint x: 333, startPoint y: 267, endPoint x: 268, endPoint y: 257, distance: 65.7
click at [273, 267] on h4 "+ 637" at bounding box center [312, 263] width 78 height 12
click at [264, 252] on div "+ 637" at bounding box center [313, 262] width 98 height 21
click at [260, 243] on div "Correct! + 637" at bounding box center [312, 210] width 117 height 126
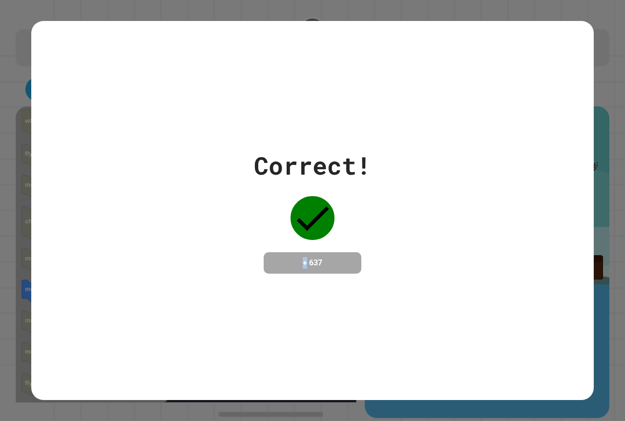
drag, startPoint x: 260, startPoint y: 243, endPoint x: 272, endPoint y: 216, distance: 29.9
click at [269, 220] on div "Correct! + 637" at bounding box center [312, 210] width 117 height 126
drag, startPoint x: 273, startPoint y: 246, endPoint x: 270, endPoint y: 235, distance: 10.8
click at [272, 252] on div "+ 637" at bounding box center [313, 262] width 98 height 21
click at [265, 231] on div "Correct! + 637" at bounding box center [312, 210] width 117 height 126
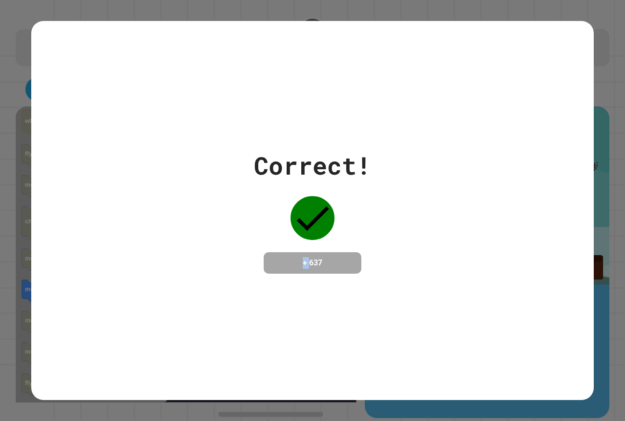
click at [265, 231] on div "Correct! + 637" at bounding box center [312, 210] width 117 height 126
drag, startPoint x: 129, startPoint y: 121, endPoint x: 117, endPoint y: 117, distance: 12.8
click at [133, 113] on div "Correct! + 637" at bounding box center [312, 210] width 562 height 379
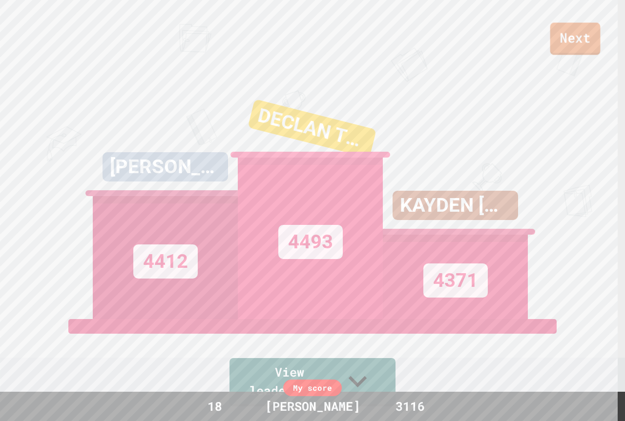
click at [595, 42] on link "Next" at bounding box center [575, 38] width 50 height 32
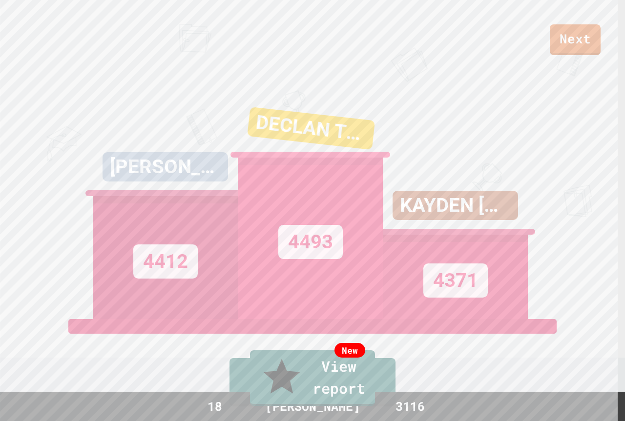
drag, startPoint x: 347, startPoint y: 272, endPoint x: 376, endPoint y: 204, distance: 74.4
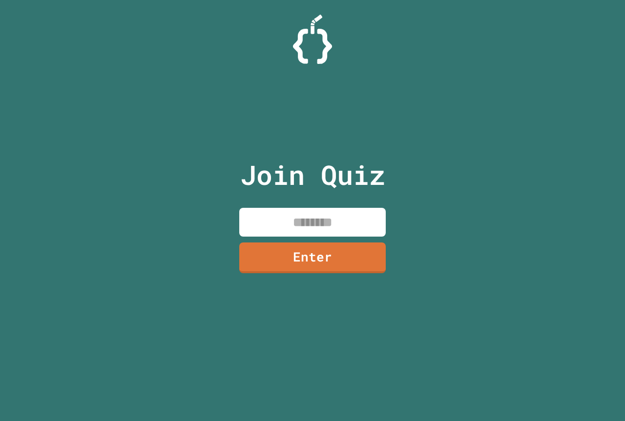
drag, startPoint x: 321, startPoint y: 223, endPoint x: 314, endPoint y: 217, distance: 9.3
click at [321, 223] on input at bounding box center [312, 222] width 146 height 29
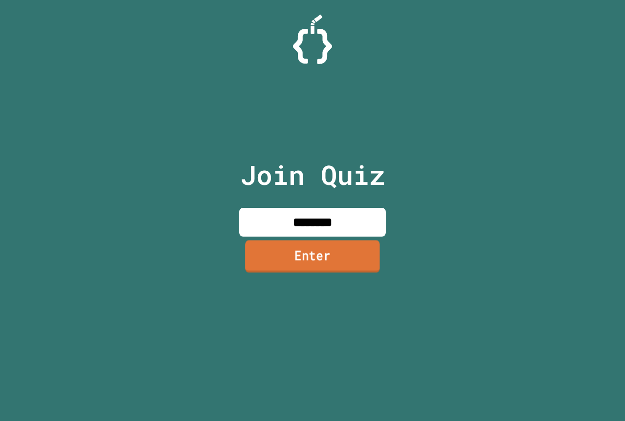
type input "********"
click at [351, 261] on link "Enter" at bounding box center [312, 256] width 135 height 32
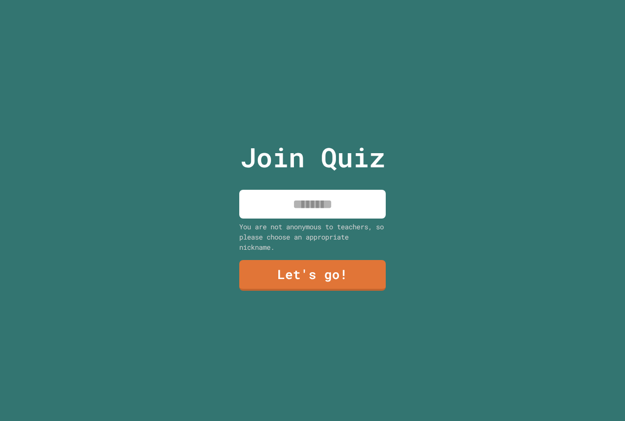
click at [293, 211] on input at bounding box center [312, 204] width 146 height 29
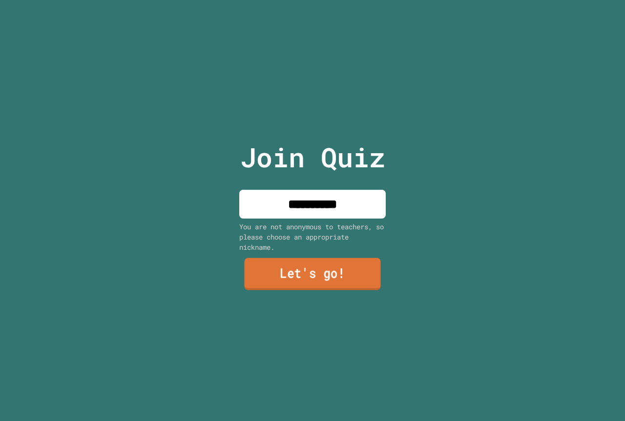
type input "**********"
click at [282, 274] on link "Let's go!" at bounding box center [312, 275] width 146 height 32
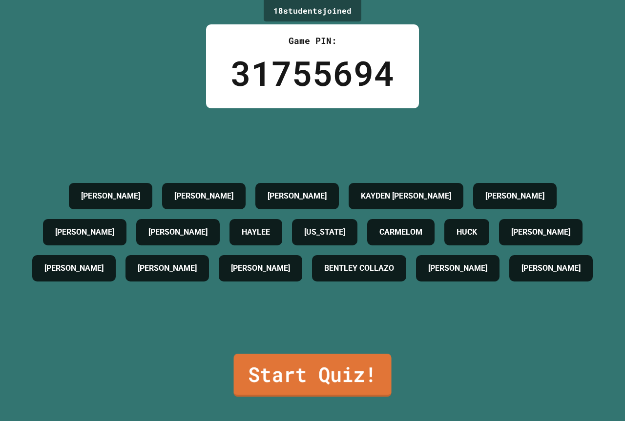
click at [287, 371] on link "Start Quiz!" at bounding box center [313, 375] width 158 height 43
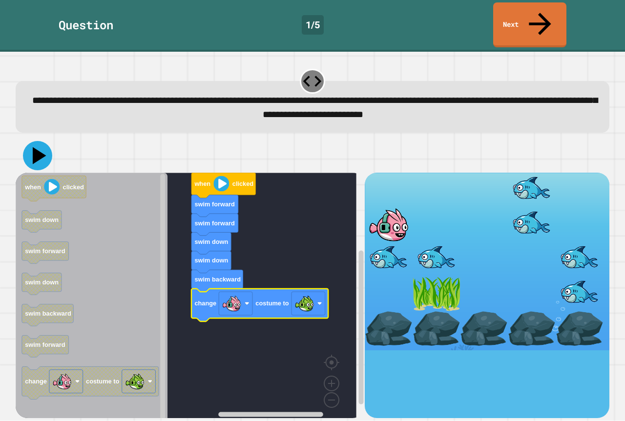
click at [37, 141] on icon at bounding box center [37, 155] width 29 height 29
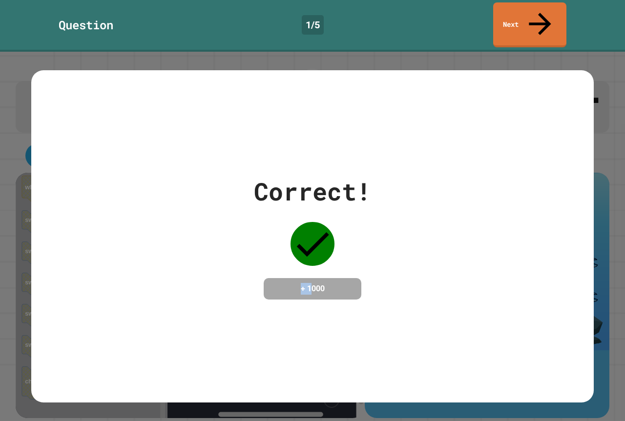
click at [308, 253] on div "Correct! + 1000" at bounding box center [312, 236] width 117 height 126
click at [359, 251] on div "Correct! + 1000" at bounding box center [312, 236] width 117 height 126
click at [362, 248] on div "Correct! + 1000" at bounding box center [312, 236] width 117 height 126
drag, startPoint x: 362, startPoint y: 310, endPoint x: 366, endPoint y: 293, distance: 17.5
click at [366, 293] on div "Correct! + 1000" at bounding box center [312, 236] width 562 height 333
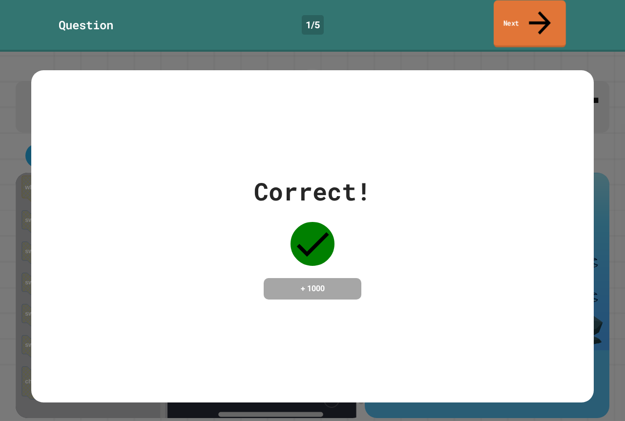
click at [552, 4] on link "Next" at bounding box center [530, 23] width 72 height 47
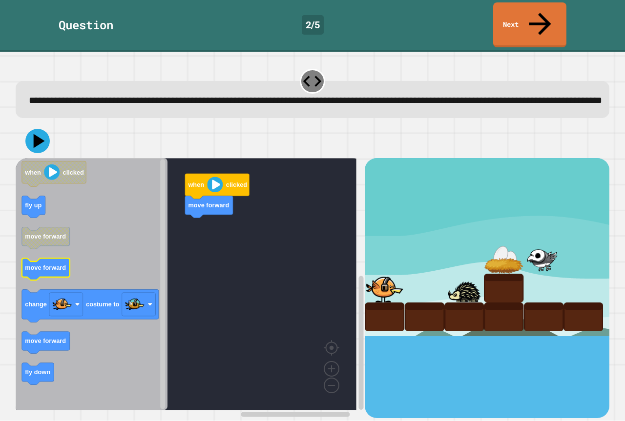
click at [38, 259] on rect "Blockly Workspace" at bounding box center [46, 270] width 48 height 22
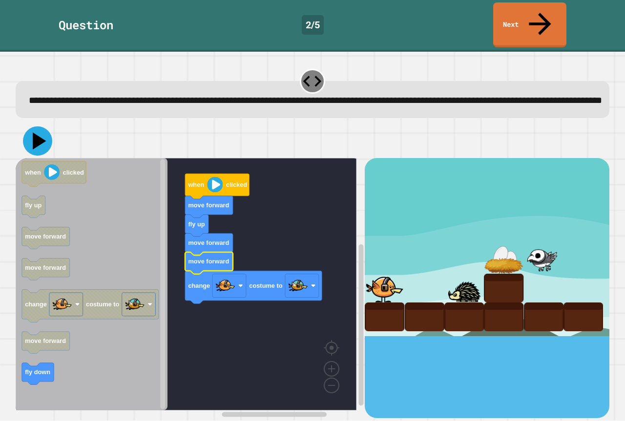
click at [31, 129] on icon at bounding box center [37, 140] width 29 height 29
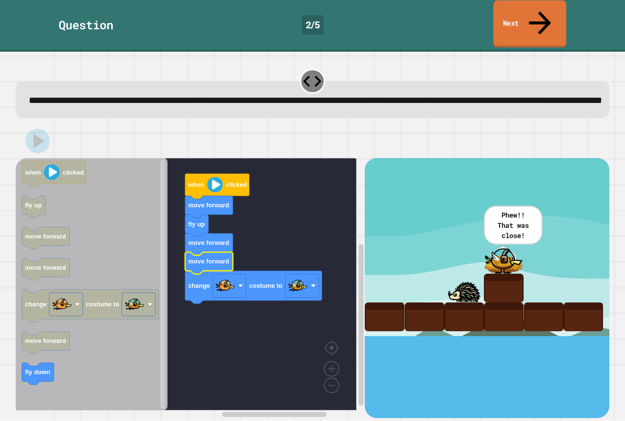
click at [523, 3] on link "Next" at bounding box center [529, 23] width 73 height 47
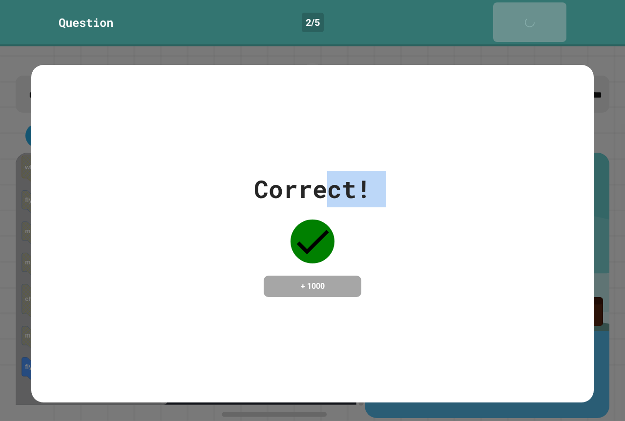
drag, startPoint x: 315, startPoint y: 191, endPoint x: 289, endPoint y: 205, distance: 29.9
click at [289, 205] on div "Correct! + 1000" at bounding box center [312, 234] width 117 height 126
click at [267, 209] on div "Correct! + 1000" at bounding box center [312, 234] width 117 height 126
click at [469, 109] on div "Correct! + 1000" at bounding box center [312, 233] width 562 height 337
click at [462, 117] on div "Correct! + 1000" at bounding box center [312, 233] width 562 height 337
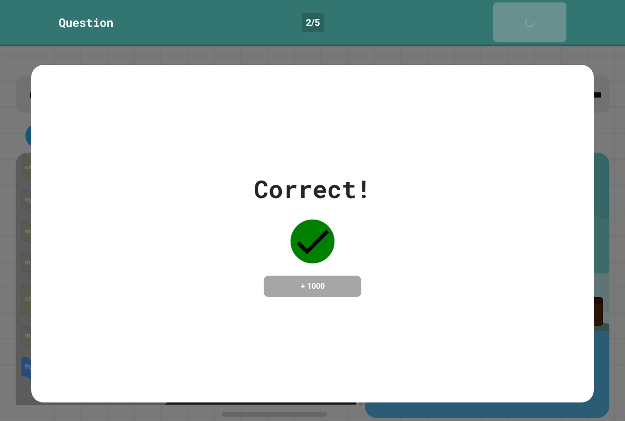
click at [461, 110] on div "Correct! + 1000" at bounding box center [312, 233] width 562 height 337
drag, startPoint x: 430, startPoint y: 136, endPoint x: 427, endPoint y: 147, distance: 11.5
click at [428, 146] on div "Correct! + 1000" at bounding box center [312, 233] width 562 height 337
click at [405, 162] on div "Correct! + 1000" at bounding box center [312, 233] width 562 height 337
drag, startPoint x: 331, startPoint y: 187, endPoint x: 329, endPoint y: 191, distance: 5.5
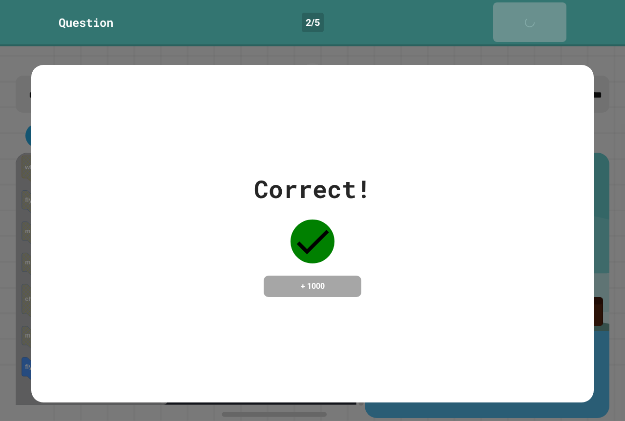
click at [329, 191] on div "Correct! + 1000" at bounding box center [312, 234] width 117 height 126
drag, startPoint x: 265, startPoint y: 178, endPoint x: 424, endPoint y: 200, distance: 161.1
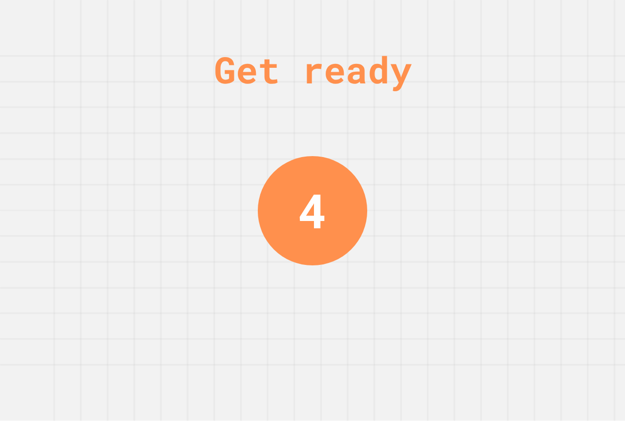
click at [437, 219] on div "Get ready 4" at bounding box center [312, 210] width 625 height 421
click at [387, 243] on div "Get ready 3" at bounding box center [312, 210] width 625 height 421
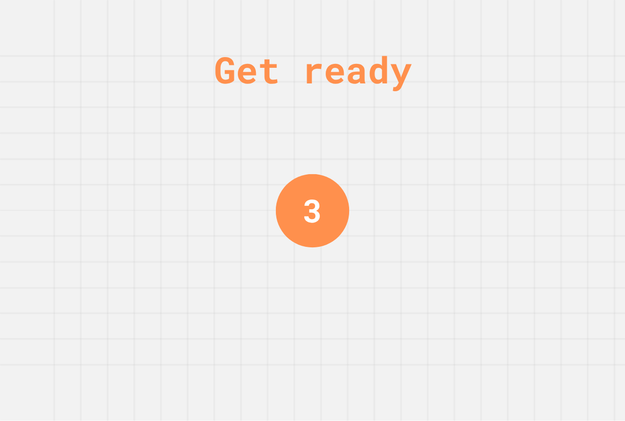
click at [376, 250] on div "Get ready 3" at bounding box center [312, 210] width 625 height 421
drag, startPoint x: 377, startPoint y: 250, endPoint x: 385, endPoint y: 237, distance: 14.9
click at [378, 247] on div "Get ready 1" at bounding box center [312, 210] width 625 height 421
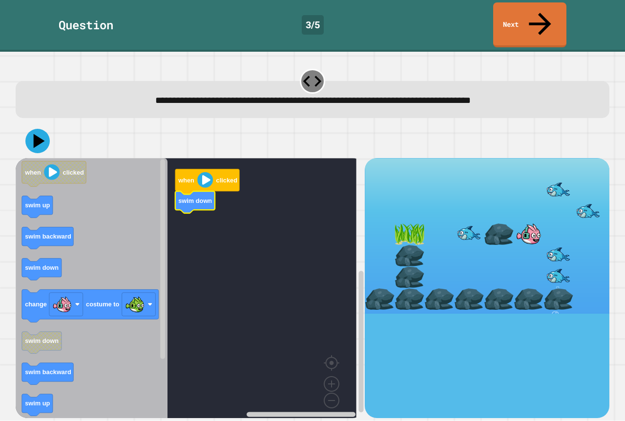
click at [266, 240] on rect "Blockly Workspace" at bounding box center [186, 292] width 341 height 268
click at [269, 240] on rect "Blockly Workspace" at bounding box center [186, 292] width 341 height 268
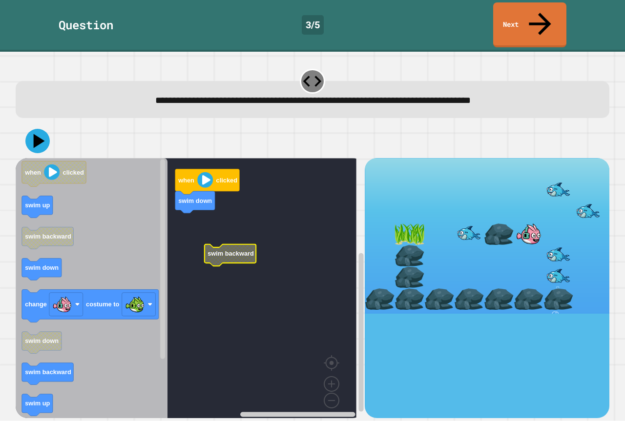
click at [228, 209] on rect "Blockly Workspace" at bounding box center [186, 292] width 341 height 268
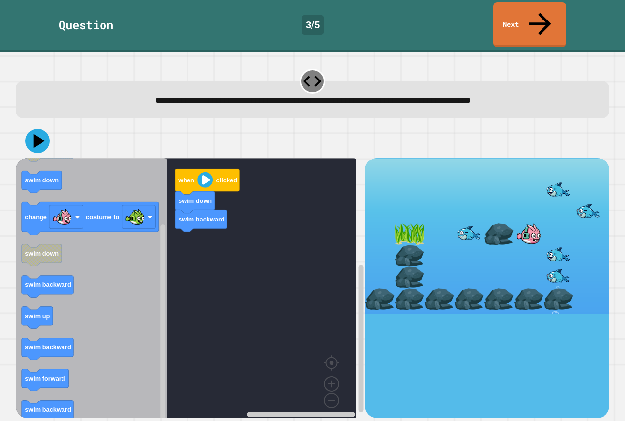
click at [250, 262] on div "when clicked swim down swim backward when clicked swim up swim backward swim do…" at bounding box center [190, 288] width 349 height 260
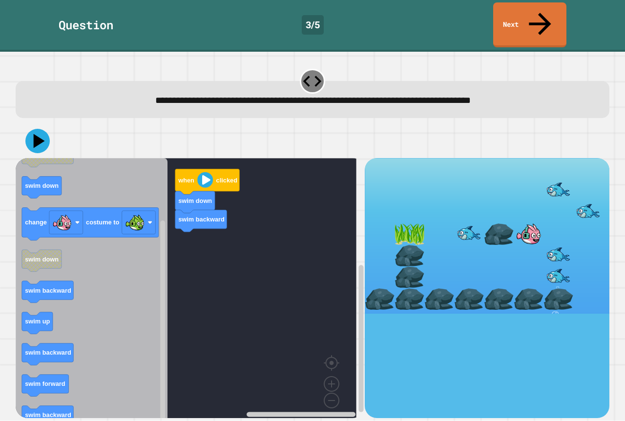
click at [76, 273] on icon "Blockly Workspace" at bounding box center [92, 292] width 152 height 268
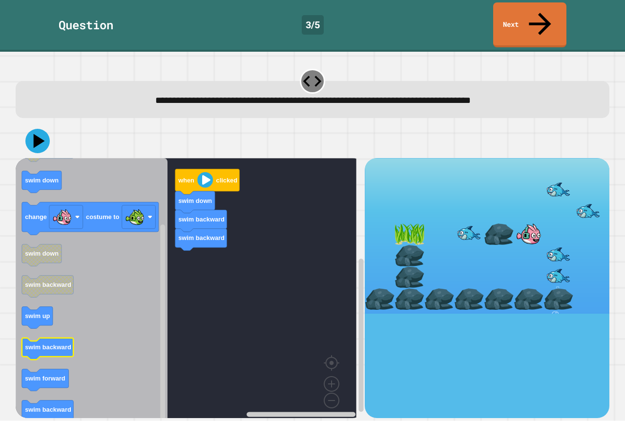
click at [187, 249] on div "when clicked swim down swim backward swim backward when clicked swim up swim ba…" at bounding box center [190, 288] width 349 height 260
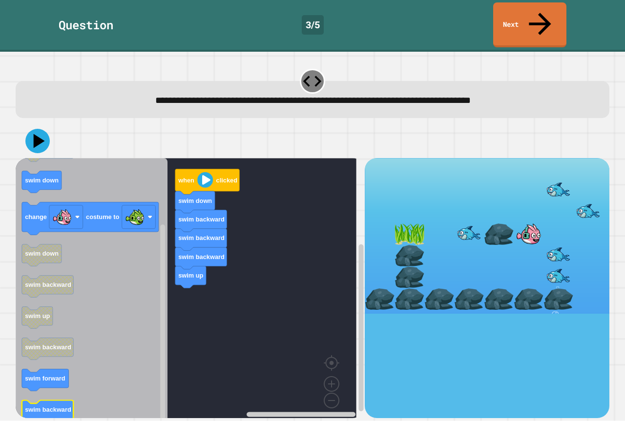
click at [37, 390] on icon "when clicked swim up swim backward swim down change costume to swim down swim b…" at bounding box center [92, 292] width 152 height 268
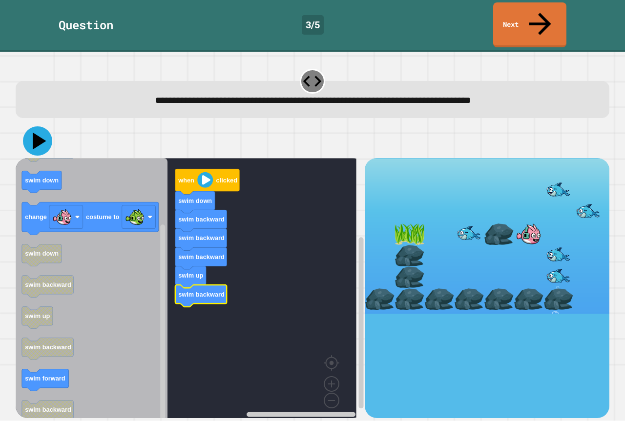
click at [48, 126] on icon at bounding box center [37, 140] width 29 height 29
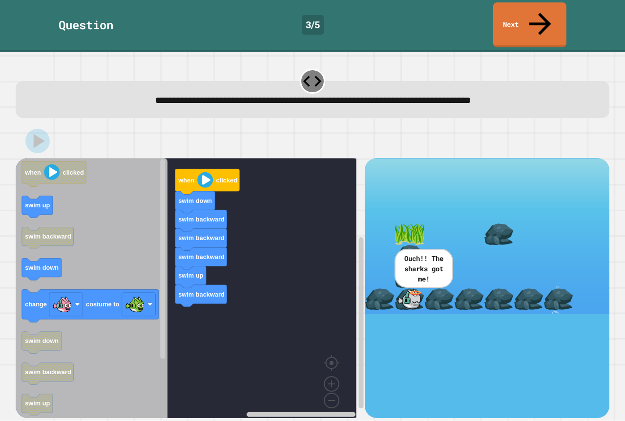
click at [245, 275] on div "when clicked swim down swim backward swim backward swim backward swim up swim b…" at bounding box center [190, 288] width 349 height 260
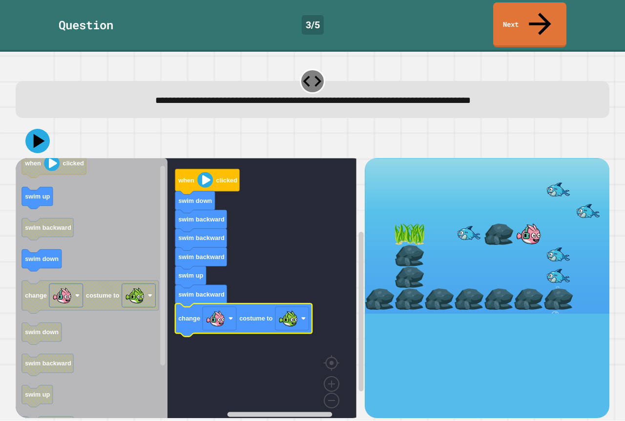
click at [38, 133] on div at bounding box center [313, 141] width 594 height 34
drag, startPoint x: 42, startPoint y: 125, endPoint x: 47, endPoint y: 121, distance: 6.3
click at [44, 126] on icon at bounding box center [37, 140] width 29 height 29
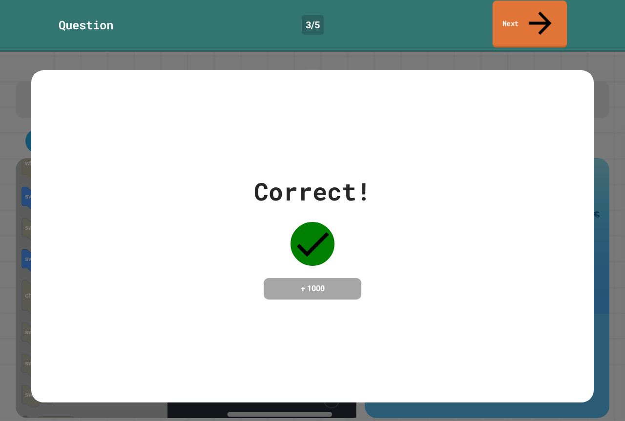
click at [501, 14] on link "Next" at bounding box center [530, 23] width 75 height 47
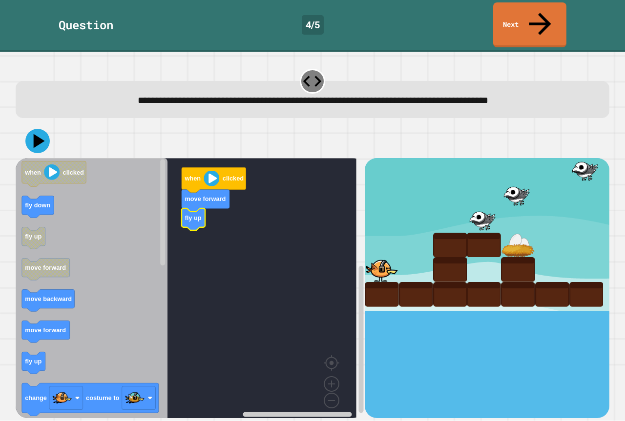
click at [46, 343] on icon "Blockly Workspace" at bounding box center [92, 292] width 152 height 268
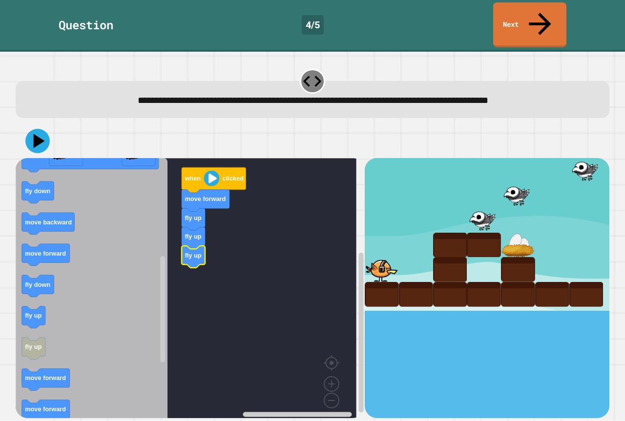
drag, startPoint x: 3, startPoint y: 292, endPoint x: 14, endPoint y: 296, distance: 11.3
click at [12, 295] on div "**********" at bounding box center [312, 237] width 625 height 370
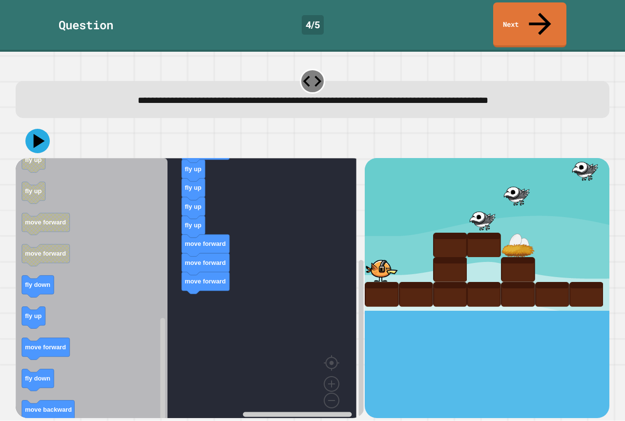
click at [158, 316] on icon "when clicked fly down fly up move forward move backward move forward fly up cha…" at bounding box center [92, 292] width 152 height 268
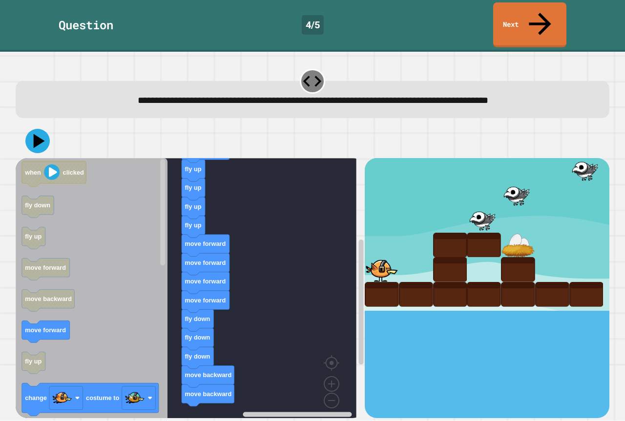
click at [195, 389] on div "when clicked move forward fly up fly up fly up fly up move forward move forward…" at bounding box center [190, 288] width 349 height 260
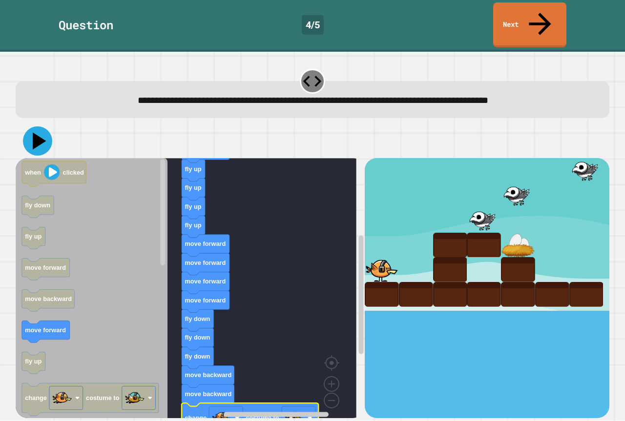
drag, startPoint x: 32, startPoint y: 117, endPoint x: 36, endPoint y: 113, distance: 5.5
click at [34, 126] on icon at bounding box center [37, 140] width 29 height 29
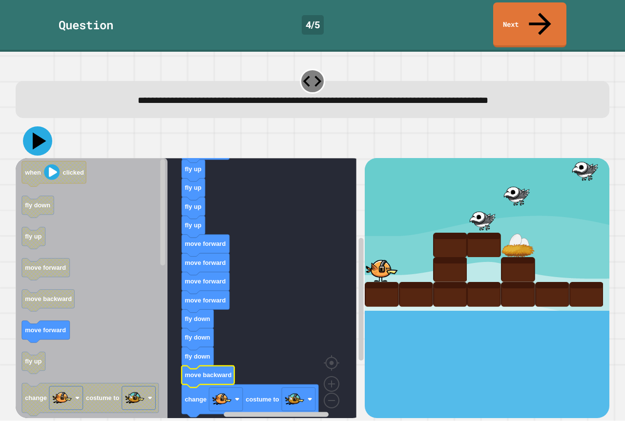
click at [37, 133] on icon at bounding box center [40, 141] width 14 height 17
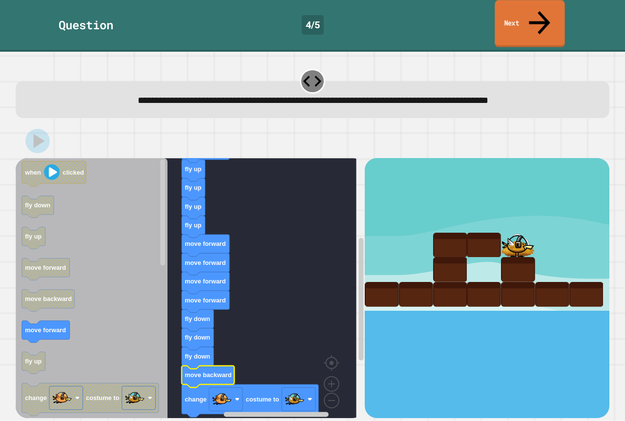
click at [540, 16] on icon at bounding box center [540, 22] width 32 height 35
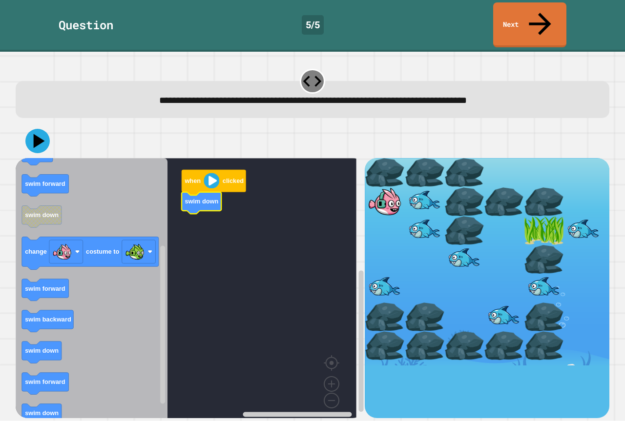
click at [75, 321] on icon "Blockly Workspace" at bounding box center [92, 292] width 152 height 268
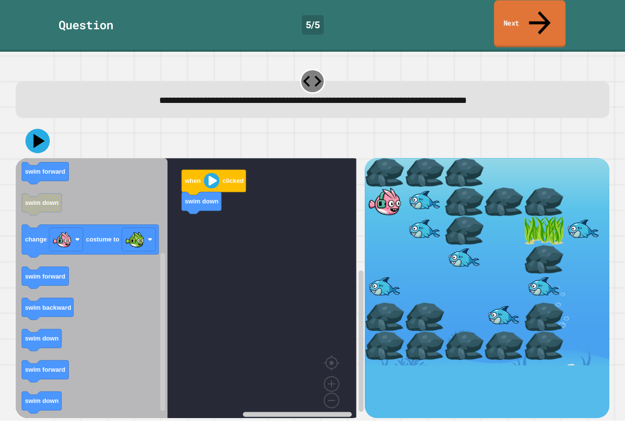
click at [553, 17] on link "Next" at bounding box center [530, 23] width 72 height 47
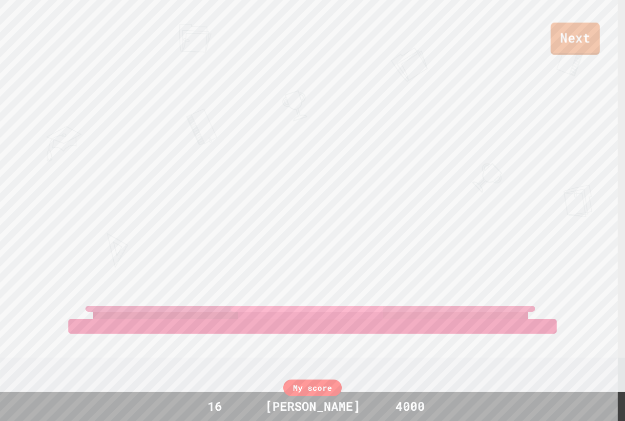
click at [578, 34] on link "Next" at bounding box center [575, 38] width 49 height 32
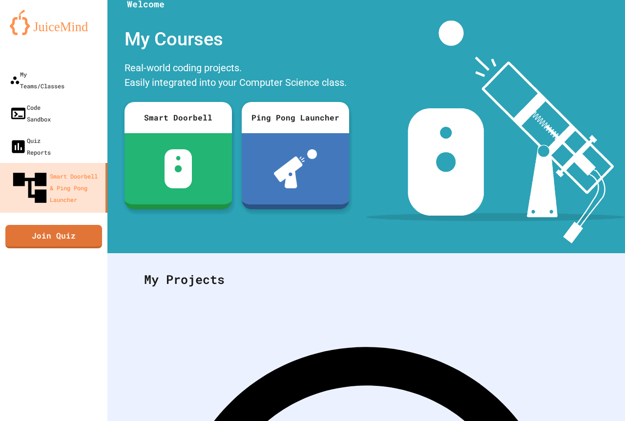
scroll to position [49, 0]
